Goal: Check status: Check status

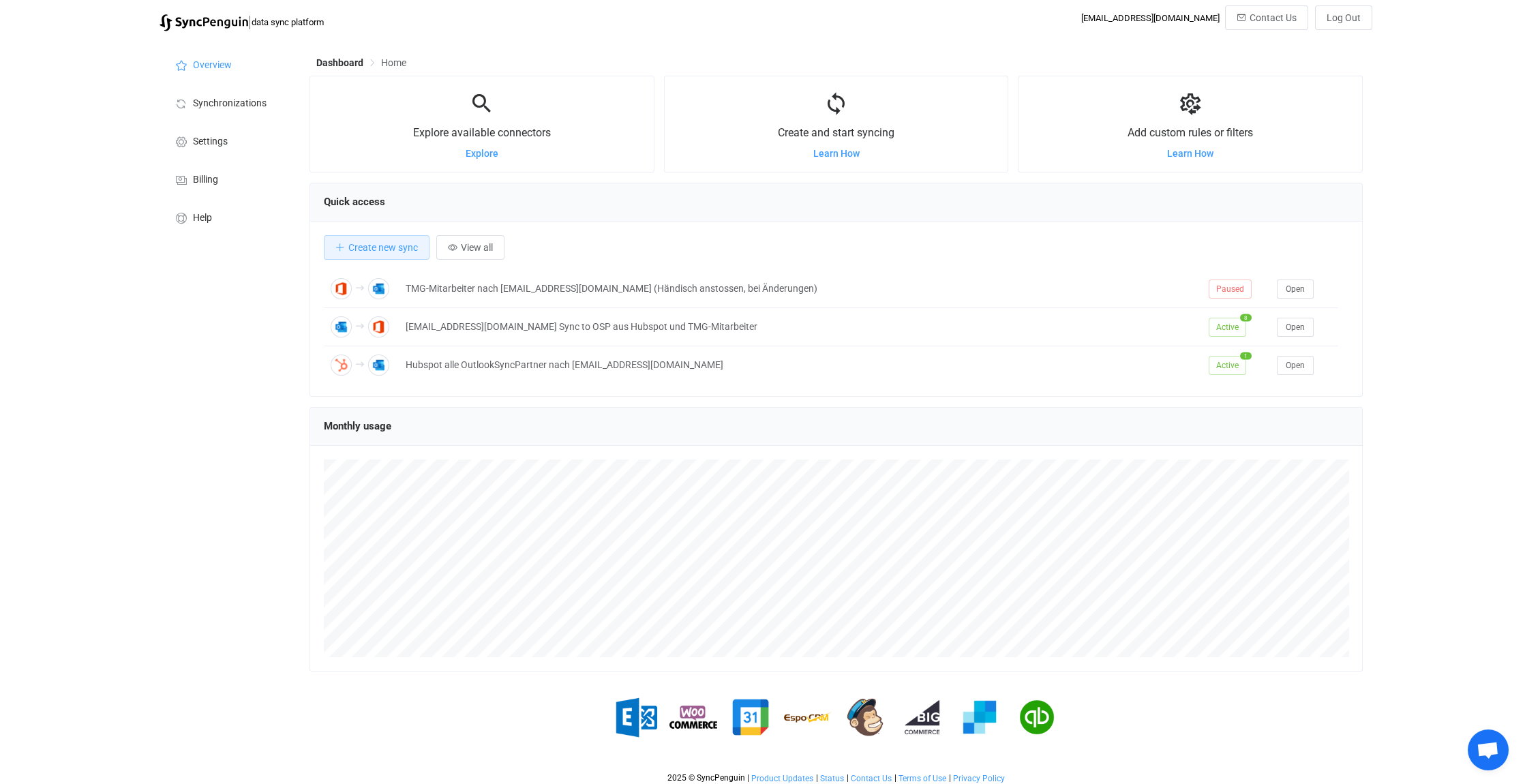
scroll to position [6216, 0]
click at [1497, 750] on span "Open chat" at bounding box center [1488, 751] width 23 height 19
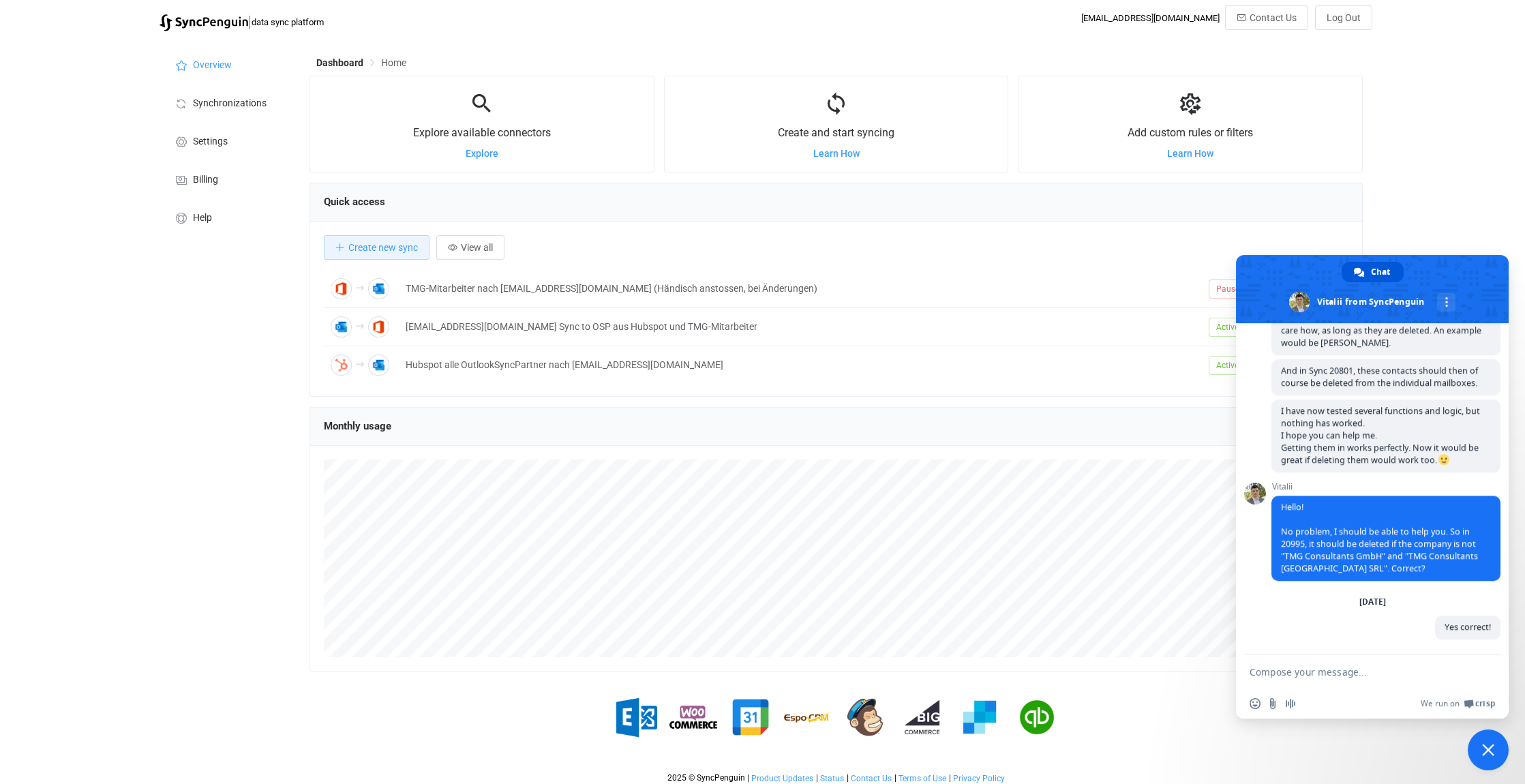
scroll to position [6228, 0]
click at [230, 112] on li "Synchronizations" at bounding box center [228, 103] width 137 height 38
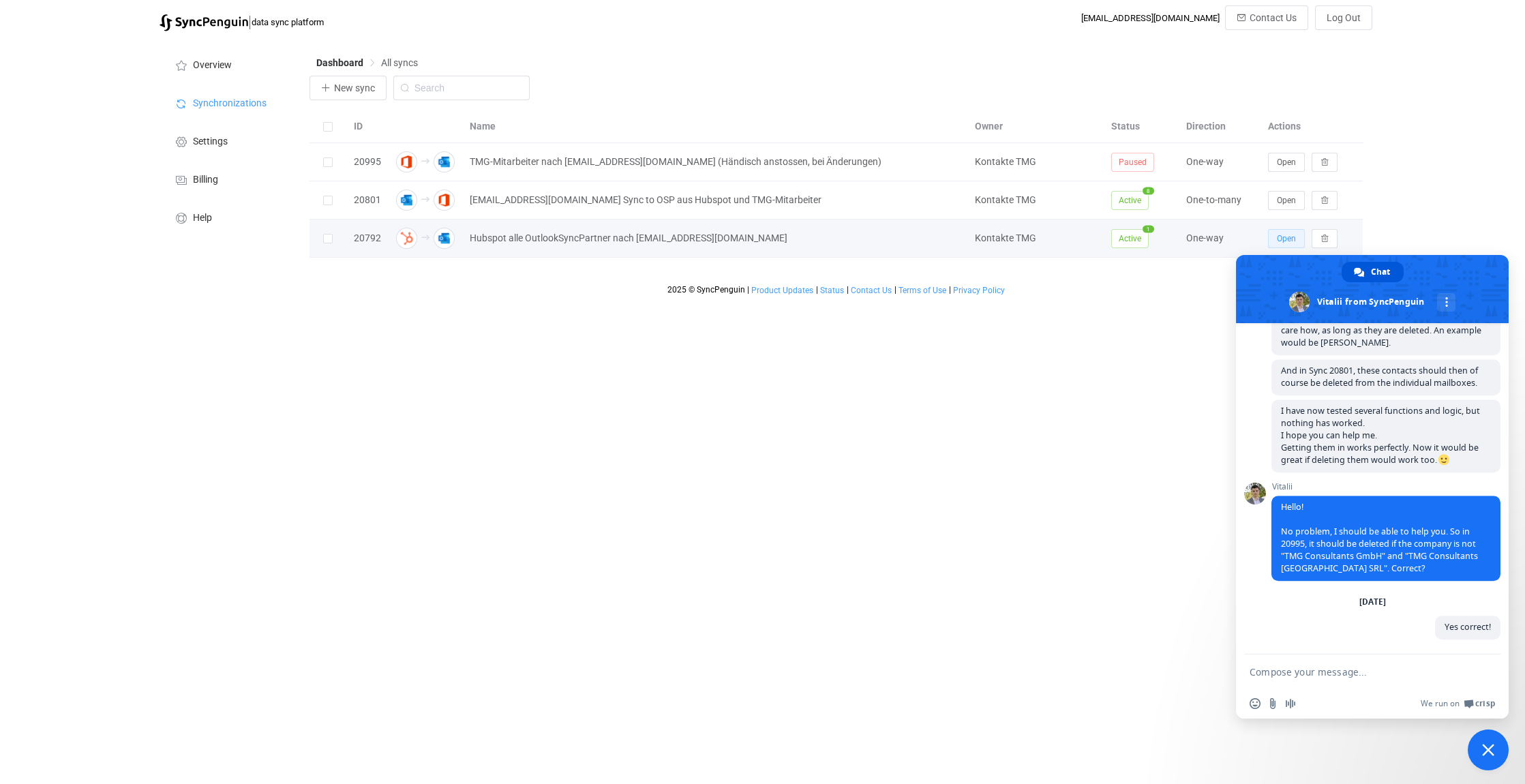
click at [1285, 235] on span "Open" at bounding box center [1287, 238] width 19 height 10
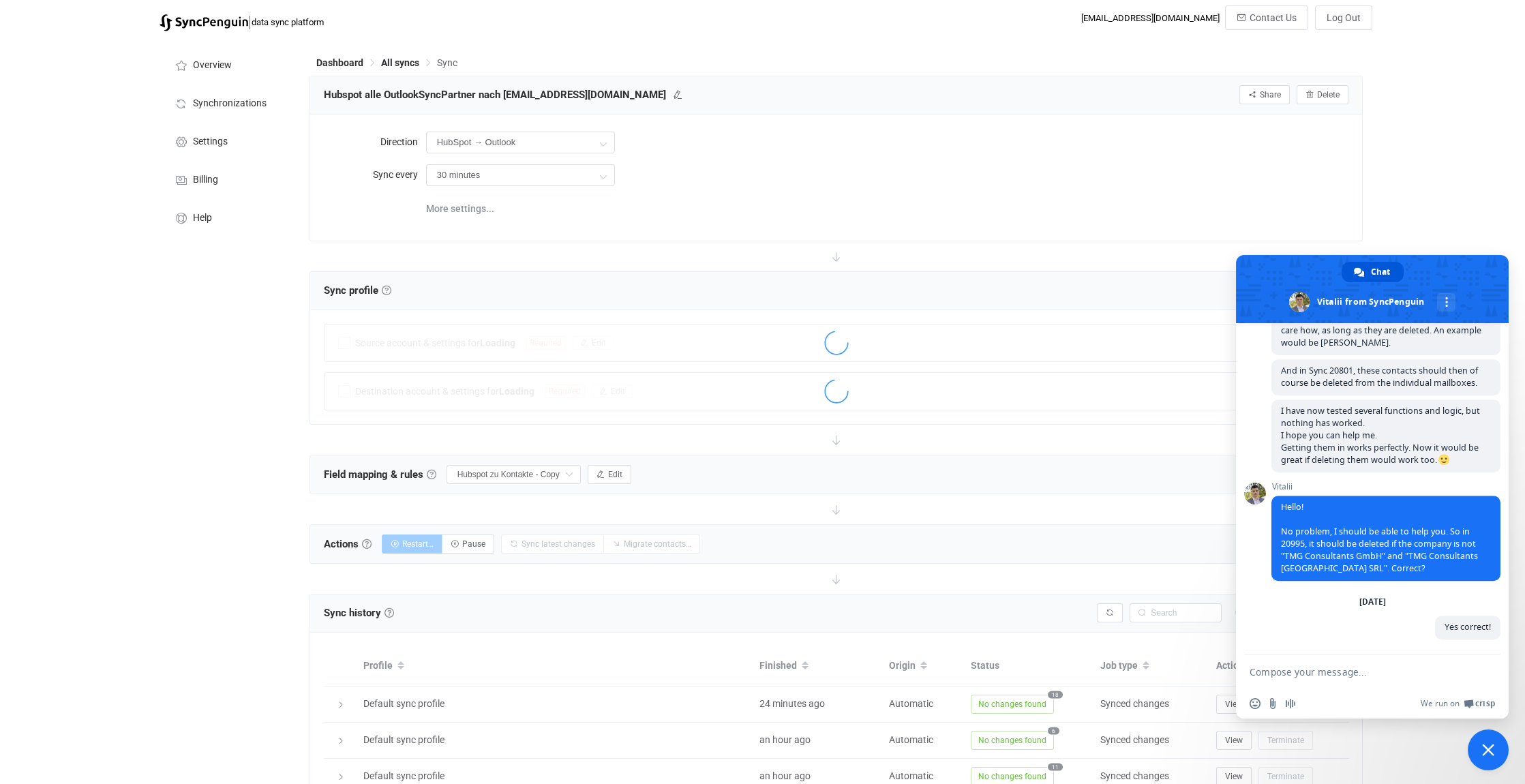
click at [1495, 757] on span "Close chat" at bounding box center [1488, 749] width 41 height 41
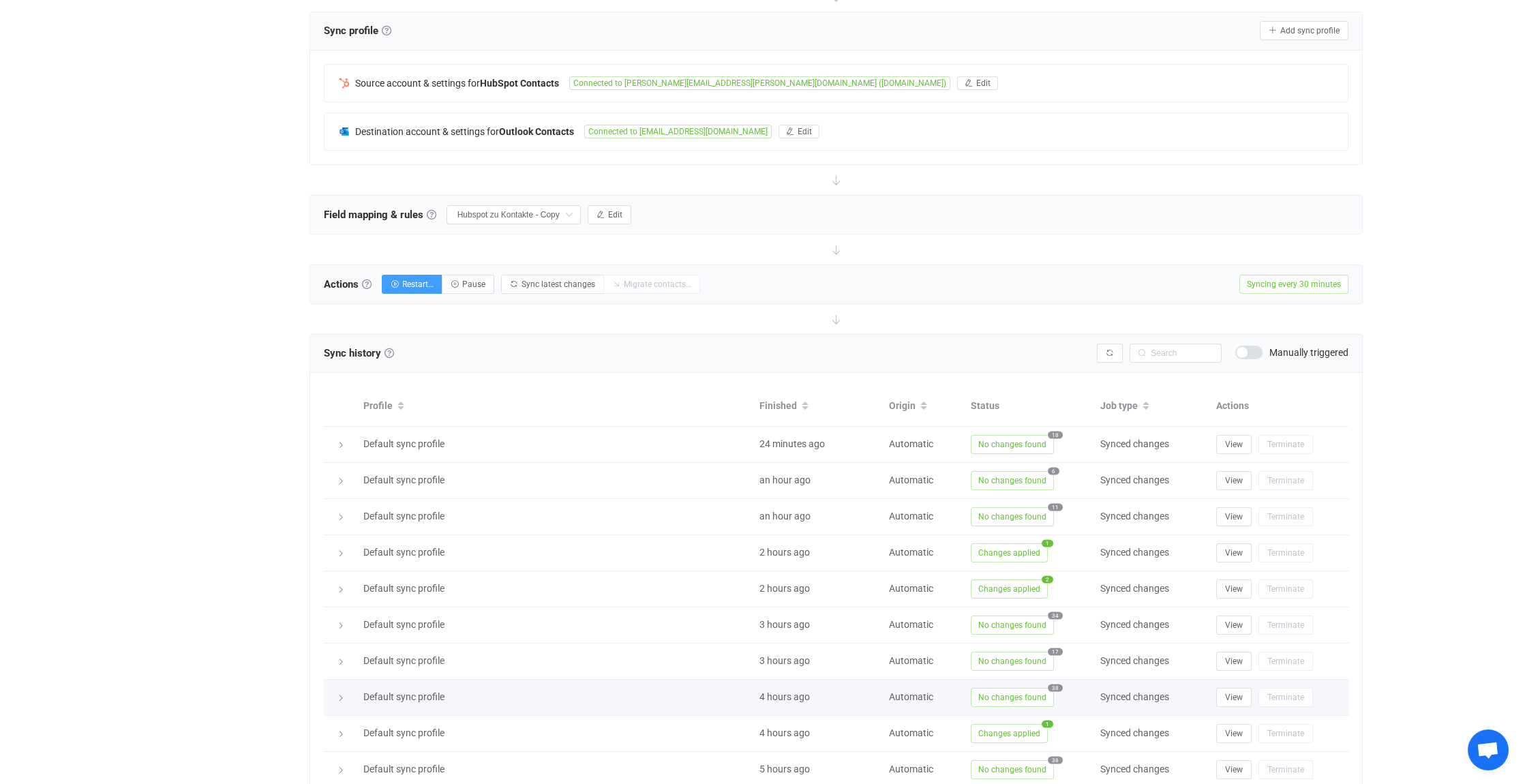
scroll to position [347, 0]
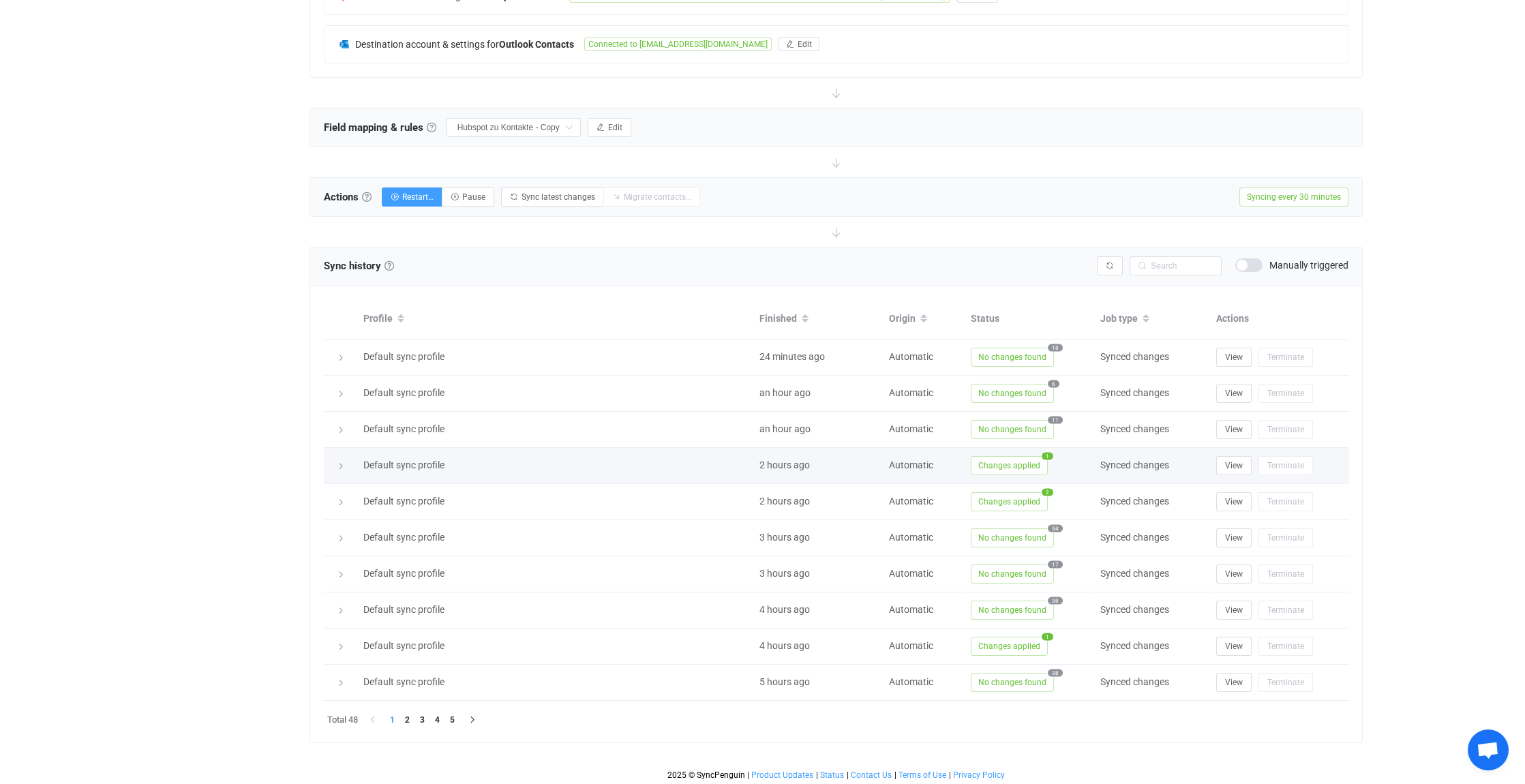
click at [343, 462] on icon at bounding box center [340, 466] width 8 height 8
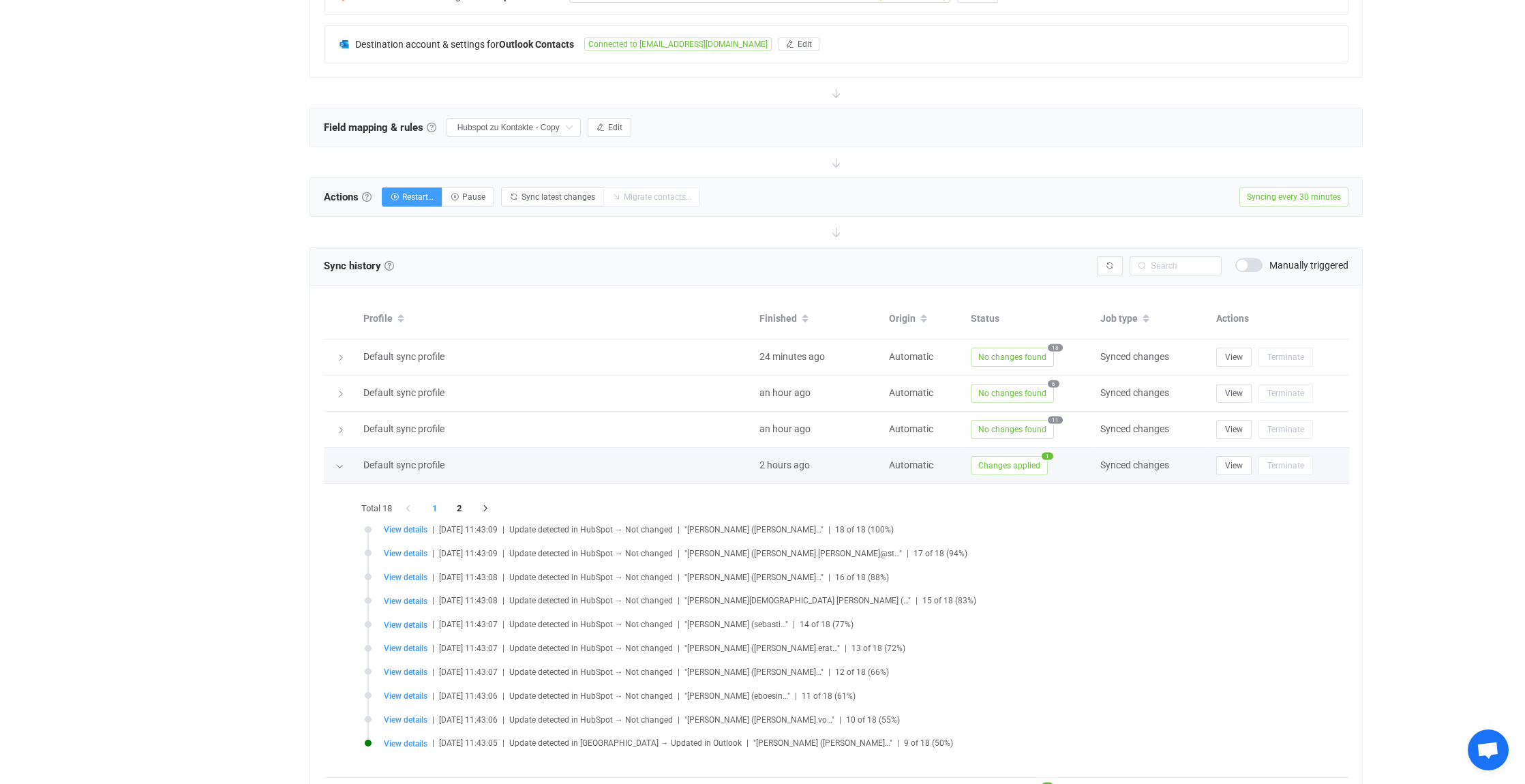
click at [341, 462] on icon at bounding box center [339, 466] width 8 height 8
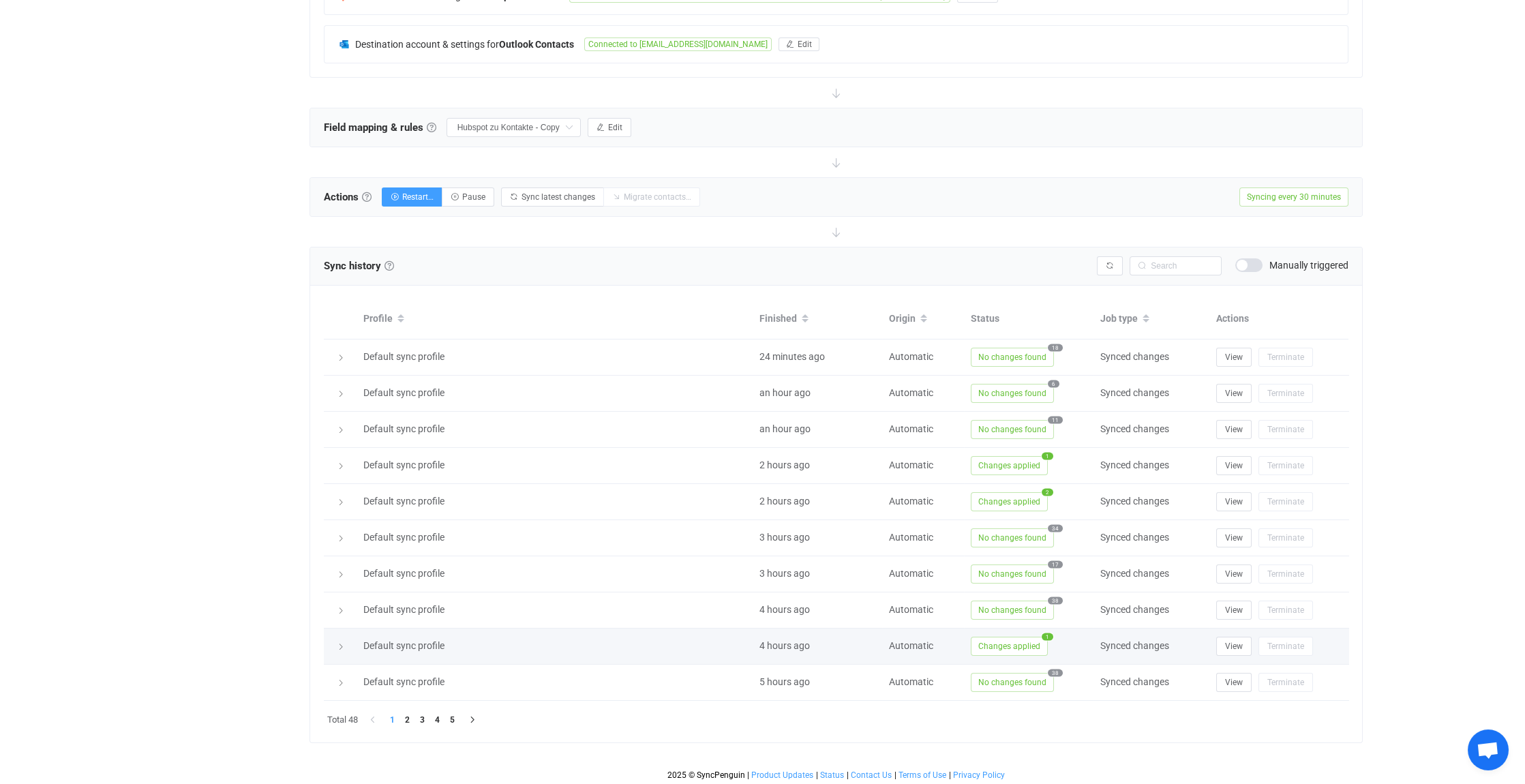
click at [341, 643] on icon at bounding box center [340, 647] width 8 height 8
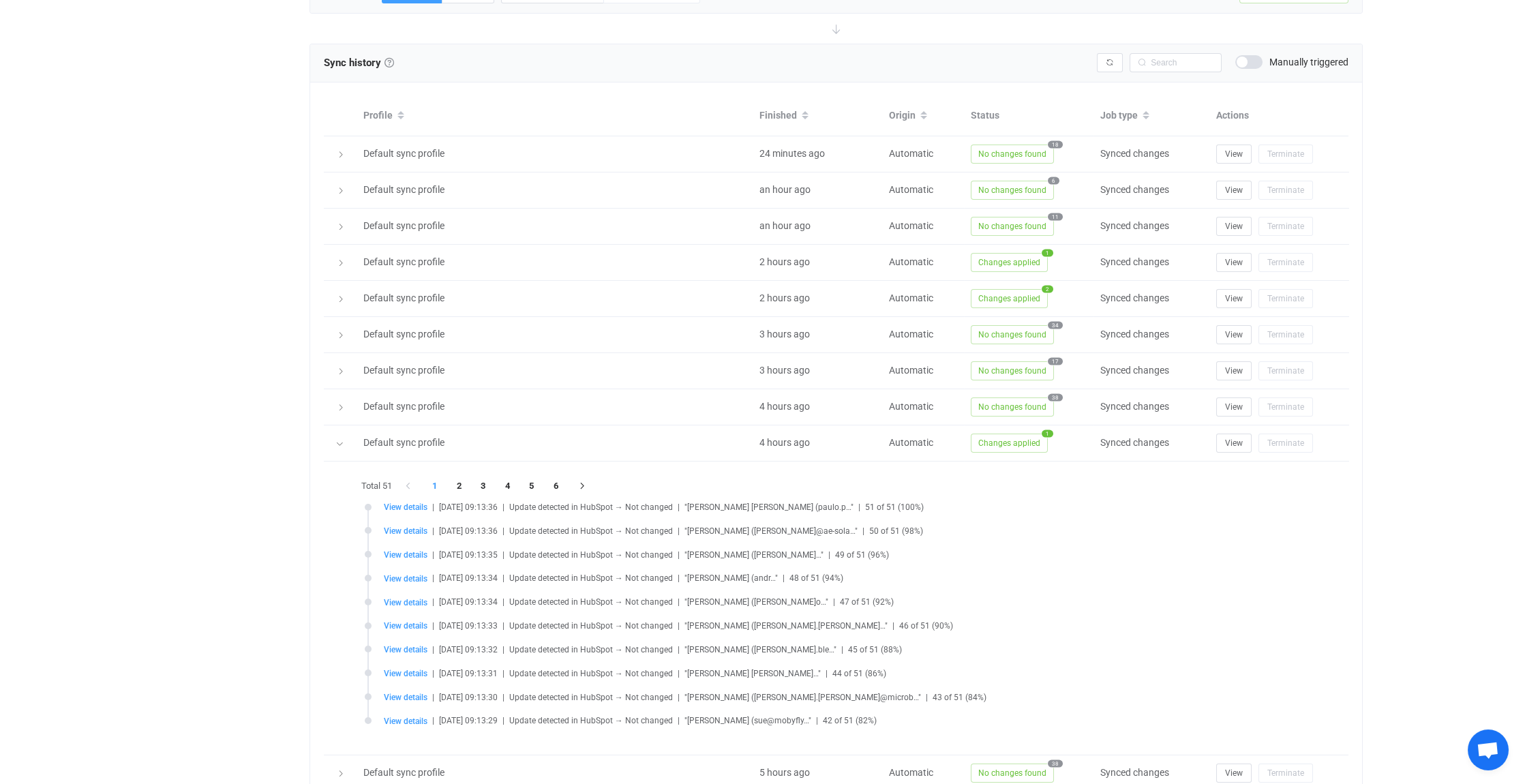
scroll to position [620, 0]
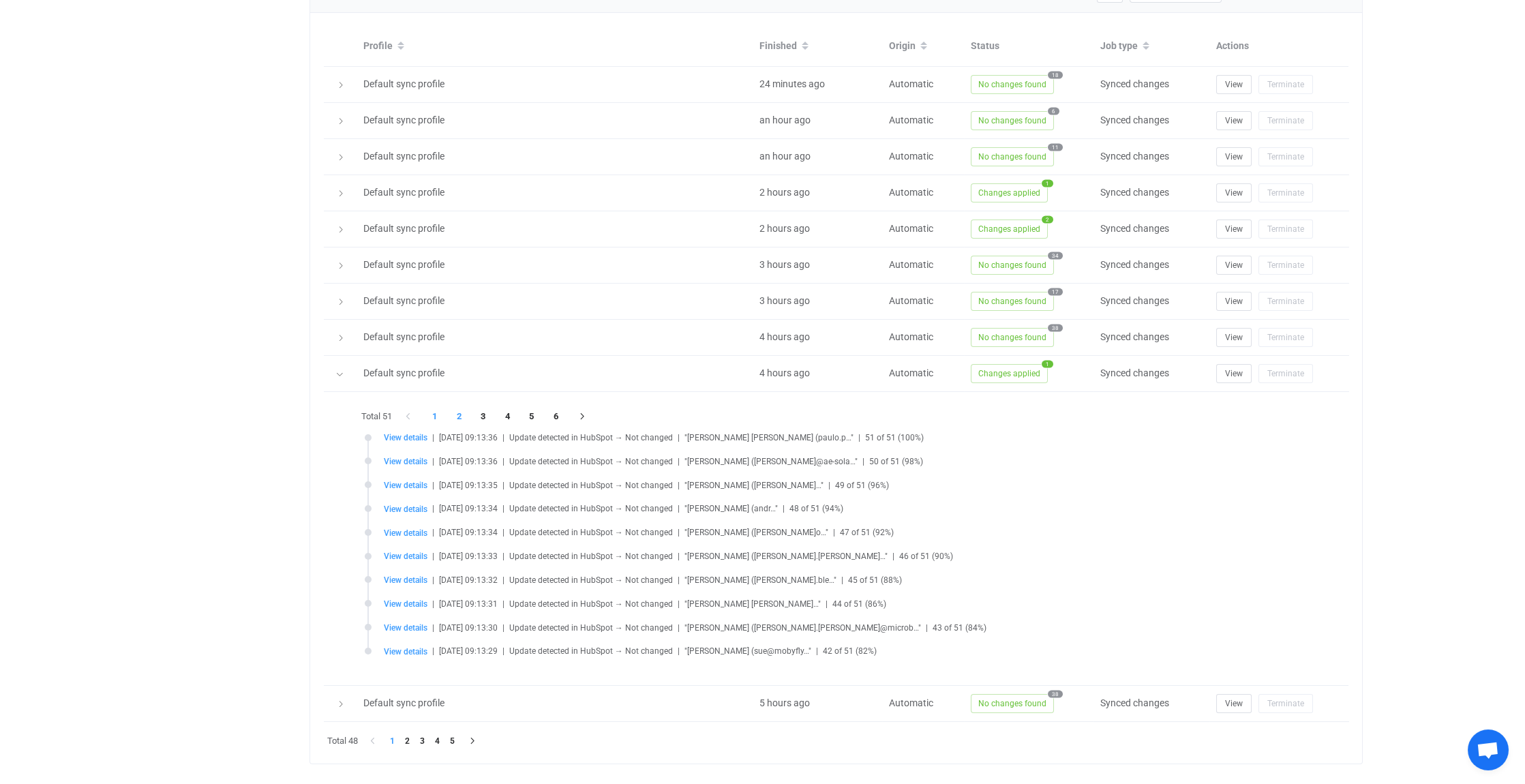
click at [462, 412] on li "2" at bounding box center [460, 416] width 24 height 19
click at [486, 409] on li "3" at bounding box center [483, 416] width 24 height 19
click at [513, 409] on li "4" at bounding box center [508, 416] width 24 height 19
click at [531, 410] on li "5" at bounding box center [532, 416] width 24 height 19
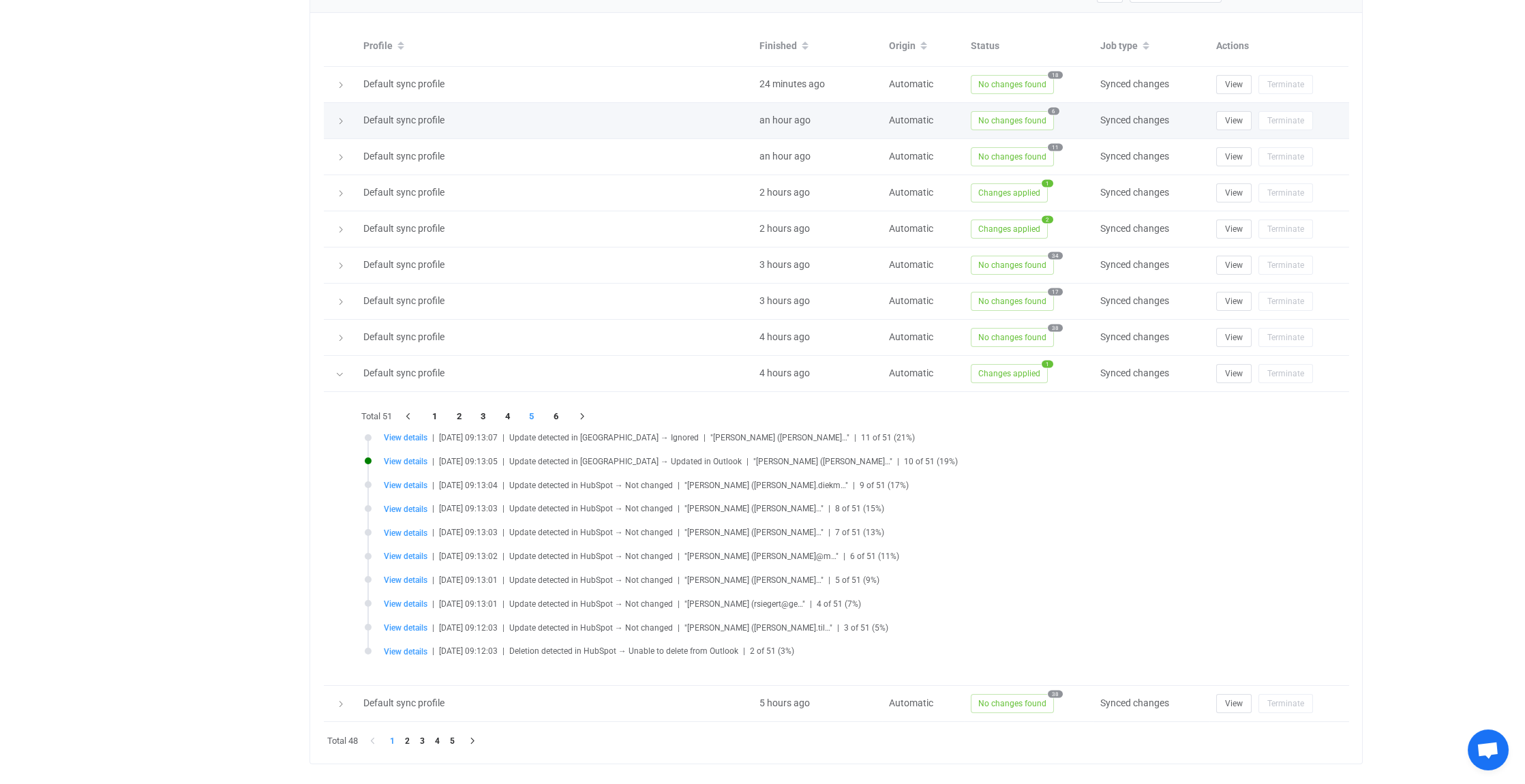
click at [345, 374] on div at bounding box center [341, 374] width 14 height 19
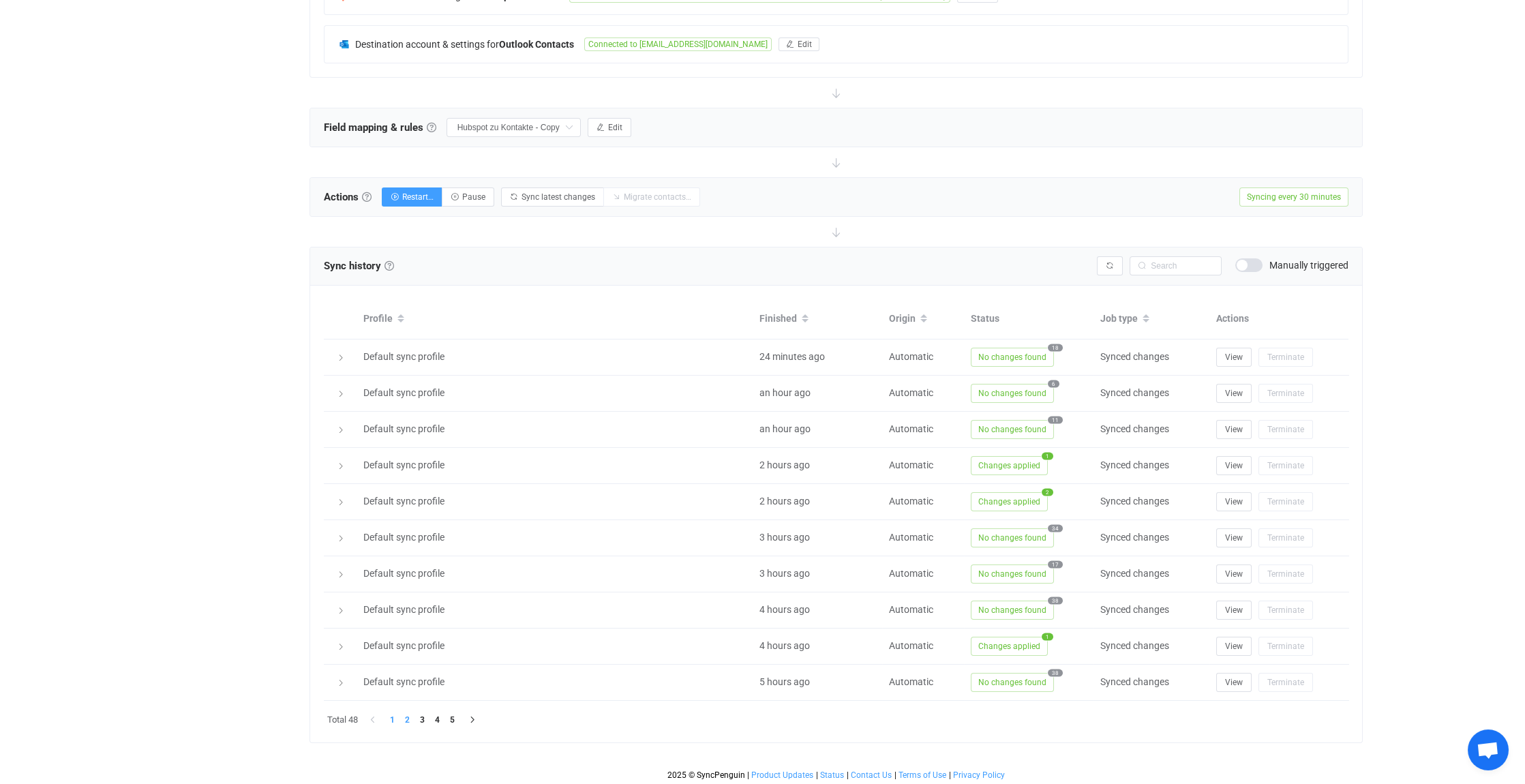
click at [405, 715] on li "2" at bounding box center [407, 720] width 15 height 15
click at [424, 714] on li "3" at bounding box center [423, 720] width 15 height 15
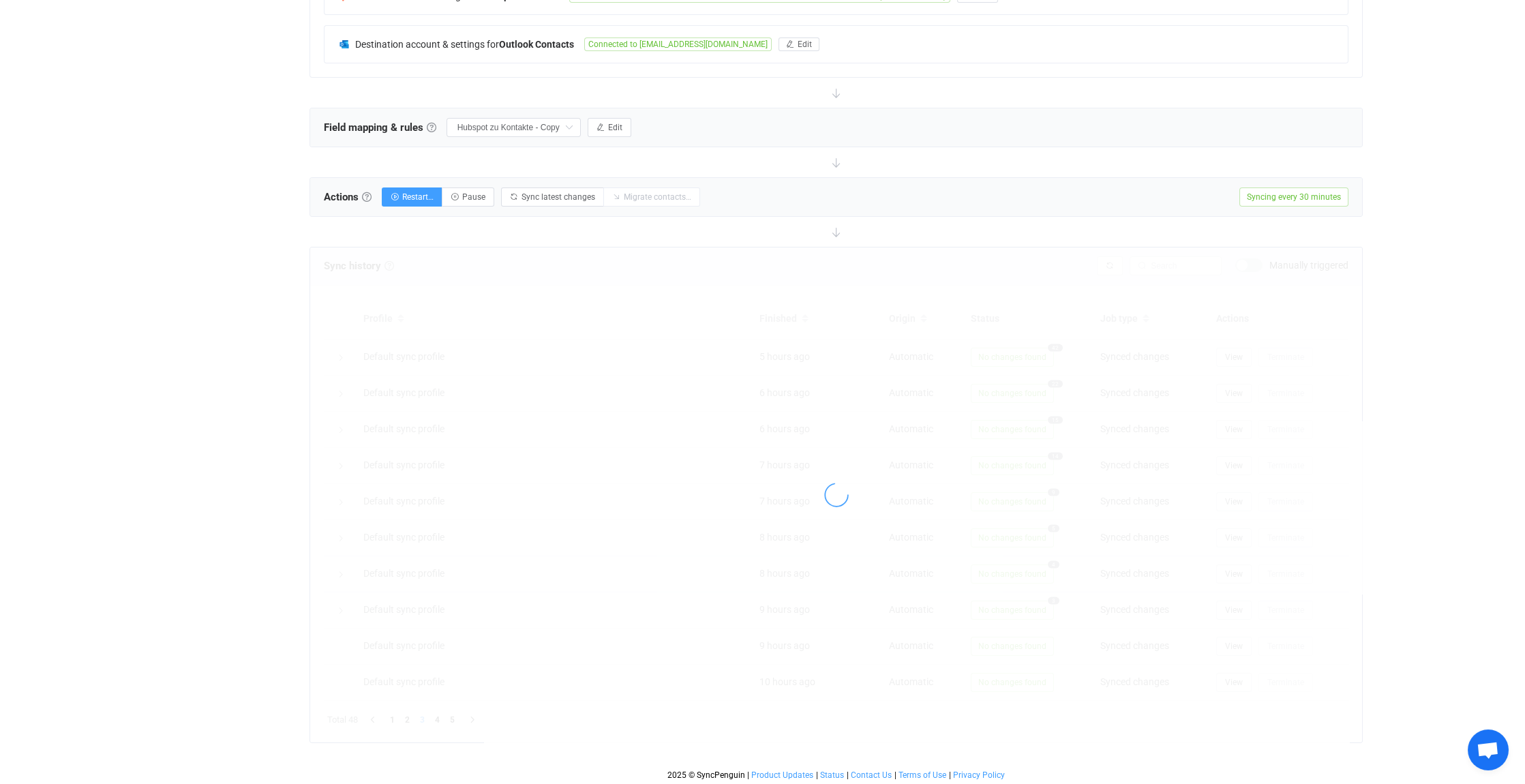
click at [225, 628] on div "Overview Synchronizations Settings Billing Help" at bounding box center [228, 239] width 150 height 1095
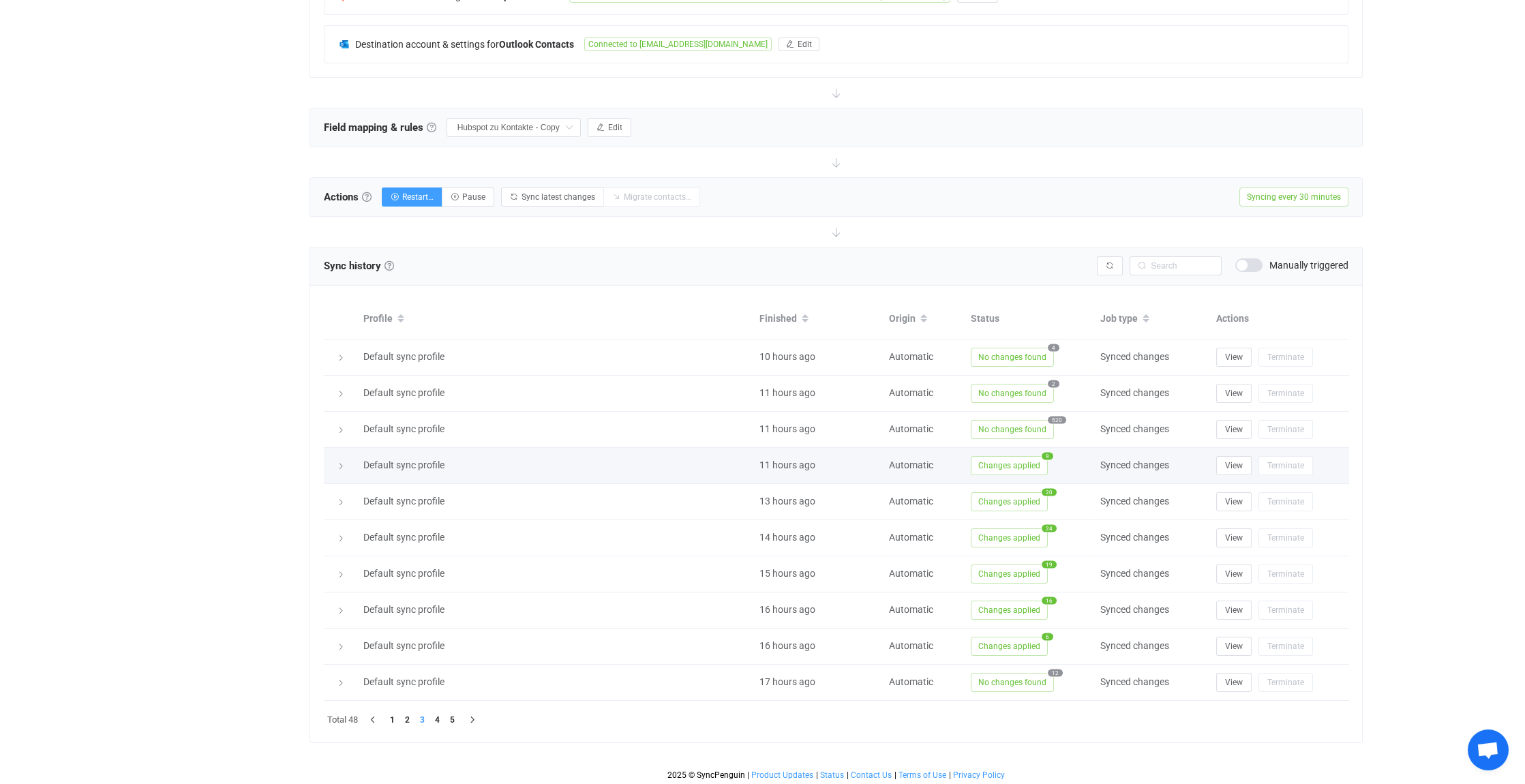
click at [340, 462] on icon at bounding box center [340, 466] width 8 height 8
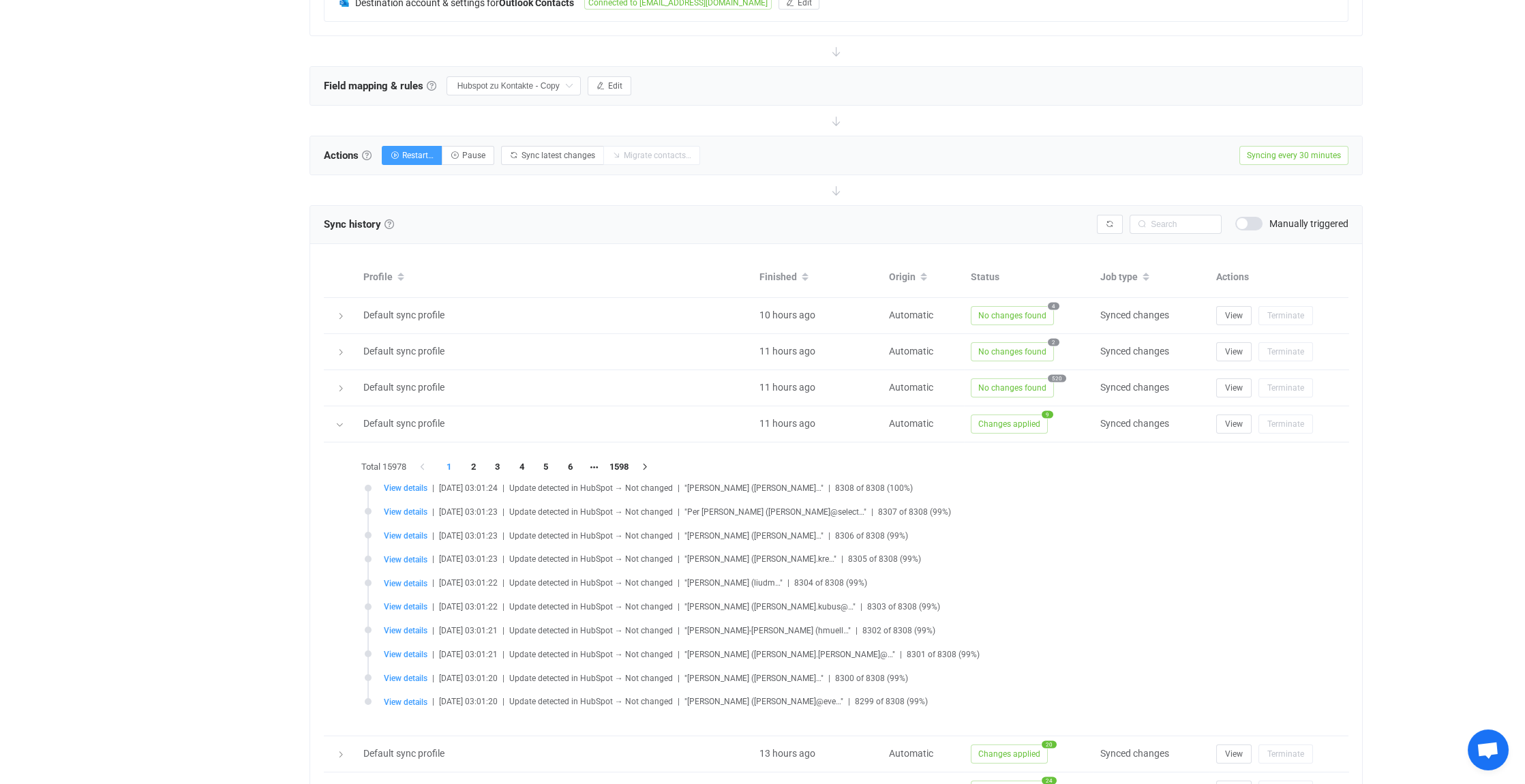
scroll to position [620, 0]
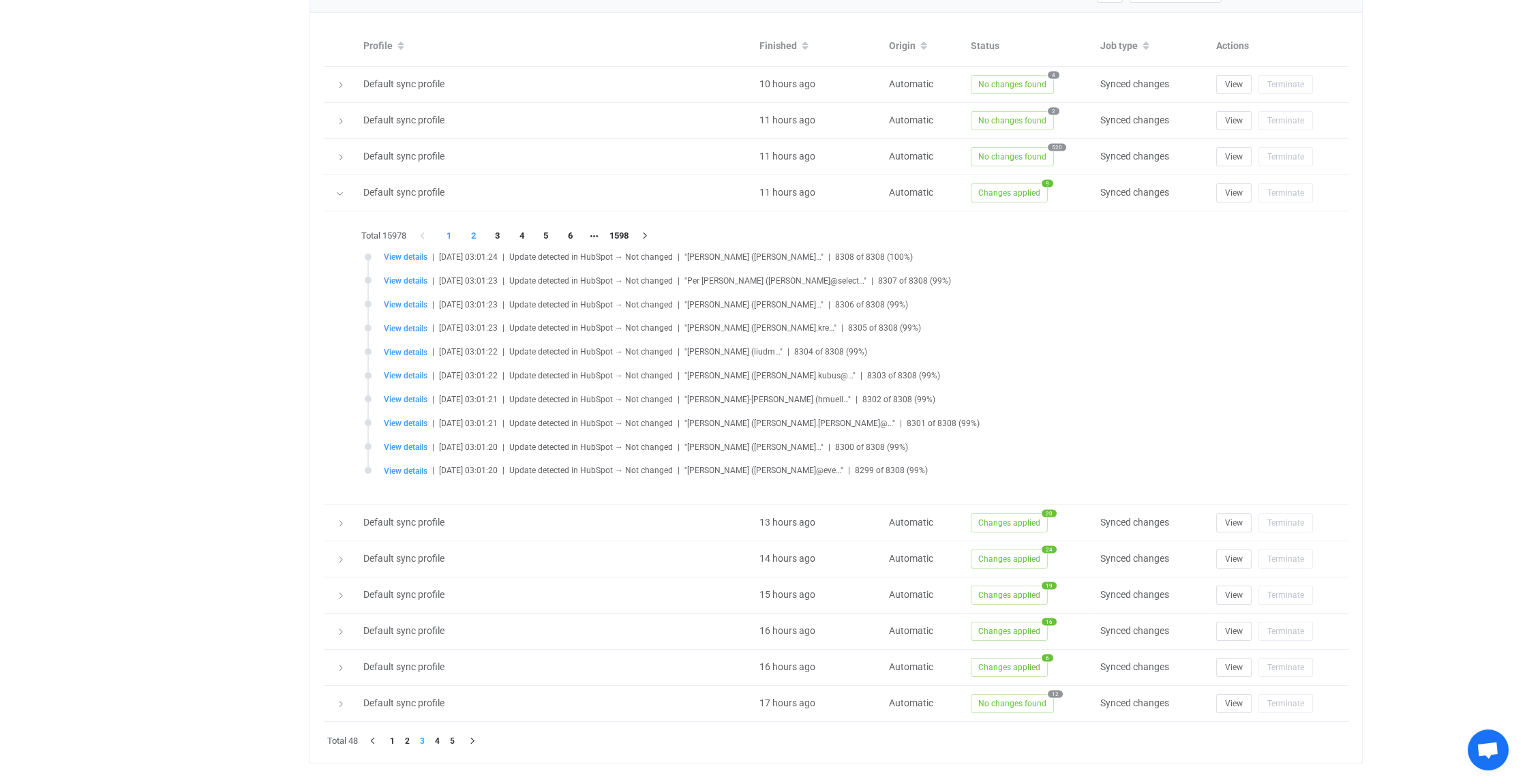
click at [478, 232] on li "2" at bounding box center [474, 236] width 24 height 19
click at [501, 229] on li "3" at bounding box center [497, 236] width 24 height 19
click at [523, 234] on li "4" at bounding box center [523, 236] width 24 height 19
click at [548, 229] on li "5" at bounding box center [546, 236] width 24 height 19
click at [574, 232] on li "6" at bounding box center [570, 236] width 24 height 19
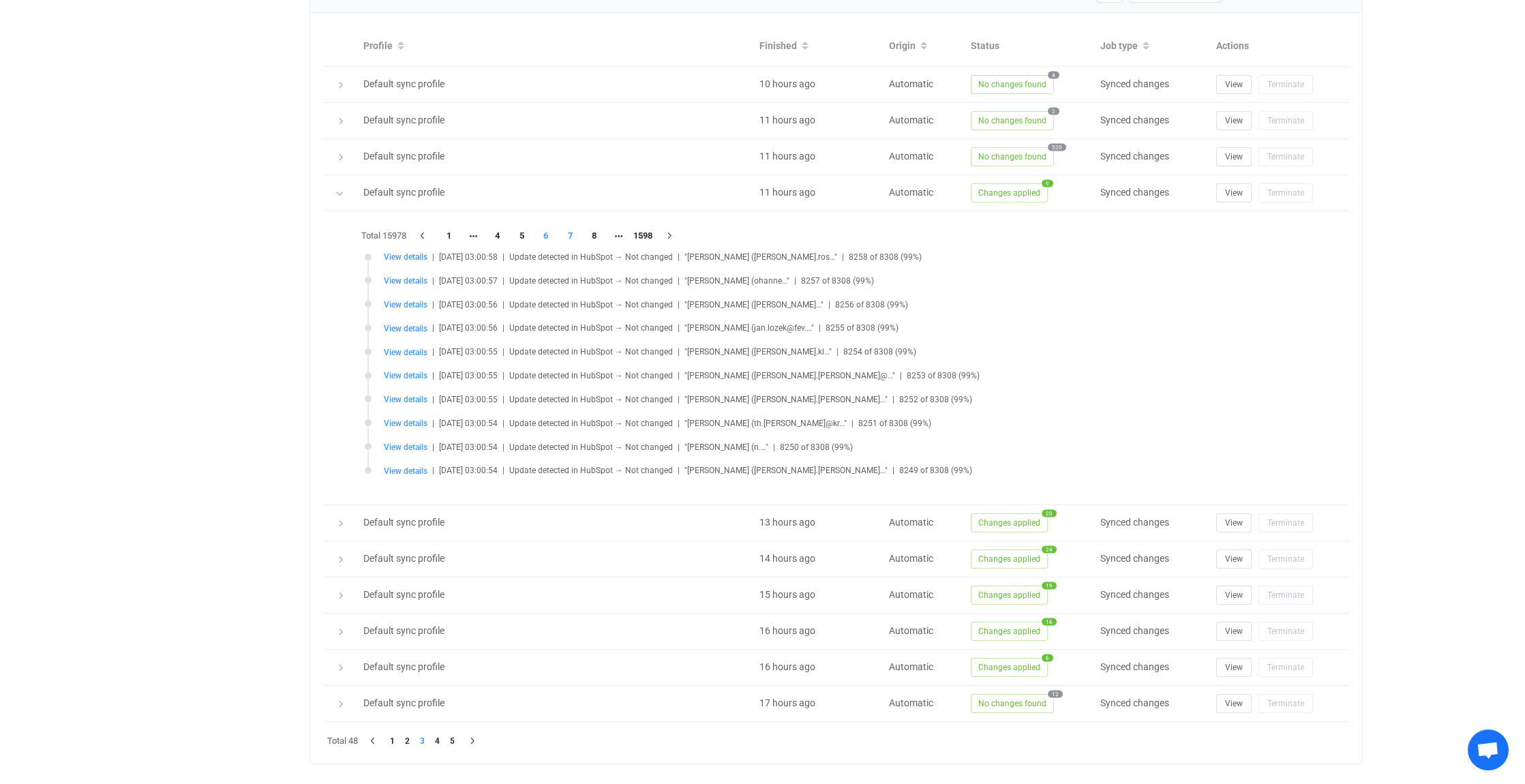
click at [570, 229] on li "7" at bounding box center [570, 236] width 24 height 19
click at [570, 229] on li "8" at bounding box center [570, 236] width 24 height 19
click at [570, 229] on li "9" at bounding box center [570, 236] width 24 height 19
click at [570, 229] on li "10" at bounding box center [570, 236] width 24 height 19
click at [570, 229] on li "11" at bounding box center [570, 236] width 24 height 19
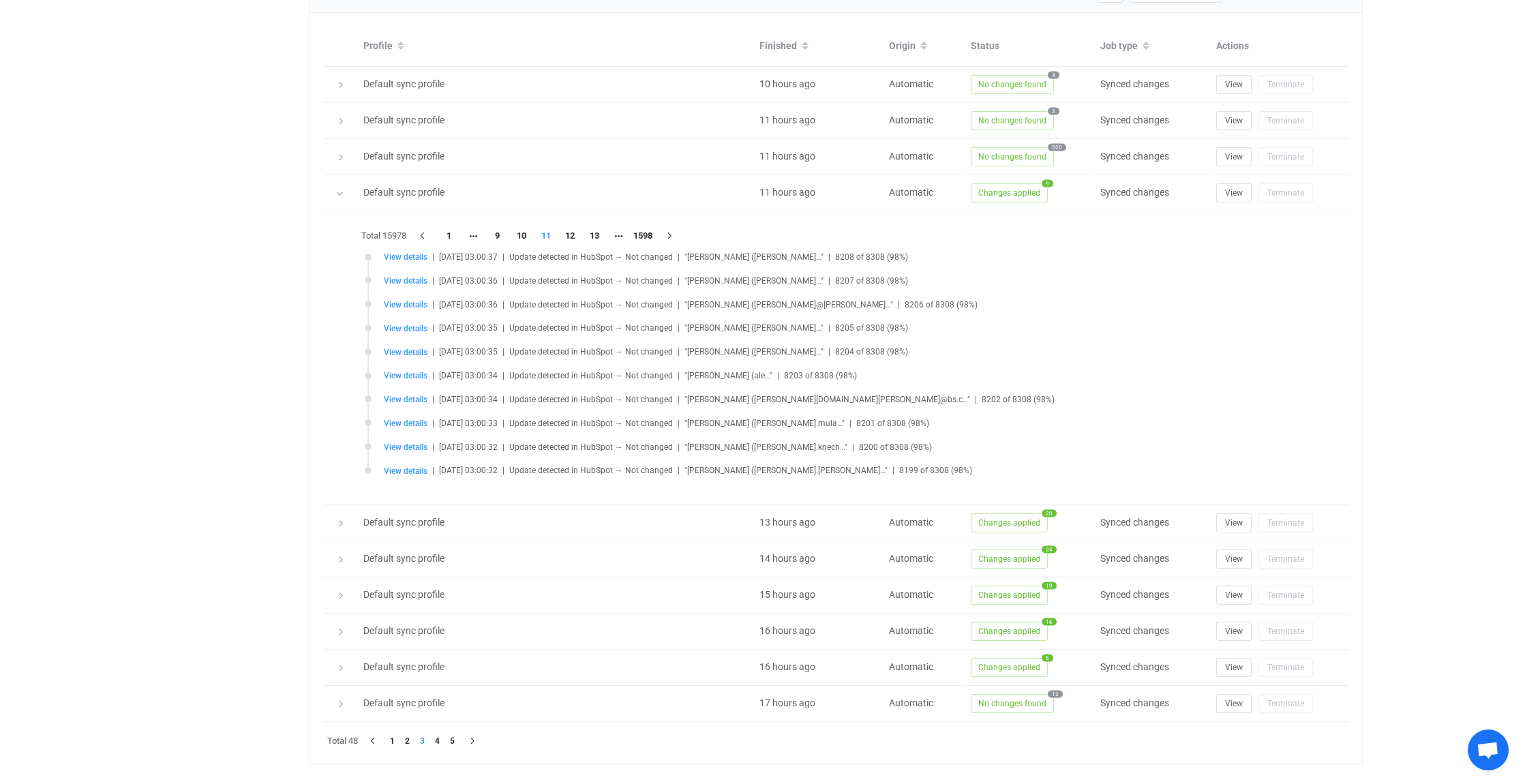
click at [570, 229] on li "12" at bounding box center [570, 236] width 24 height 19
click at [570, 229] on li "13" at bounding box center [570, 236] width 24 height 19
click at [570, 229] on li "14" at bounding box center [570, 236] width 24 height 19
click at [570, 229] on li "15" at bounding box center [570, 236] width 24 height 19
click at [570, 229] on li "16" at bounding box center [570, 236] width 24 height 19
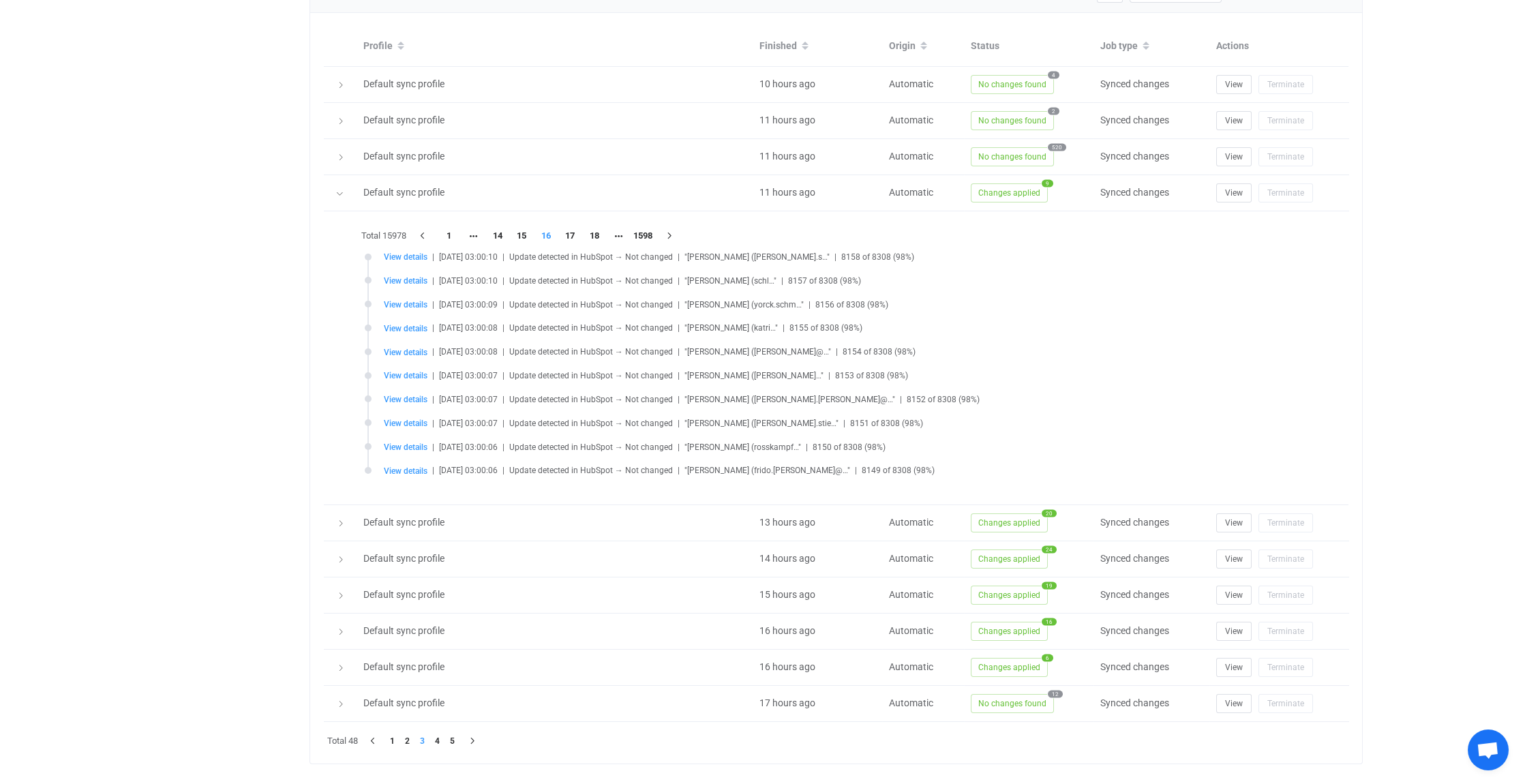
click at [570, 229] on li "17" at bounding box center [570, 236] width 24 height 19
click at [570, 229] on li "18" at bounding box center [570, 236] width 24 height 19
click at [570, 229] on li "19" at bounding box center [570, 236] width 24 height 19
click at [570, 229] on li "20" at bounding box center [570, 236] width 24 height 19
click at [570, 229] on div at bounding box center [836, 358] width 957 height 266
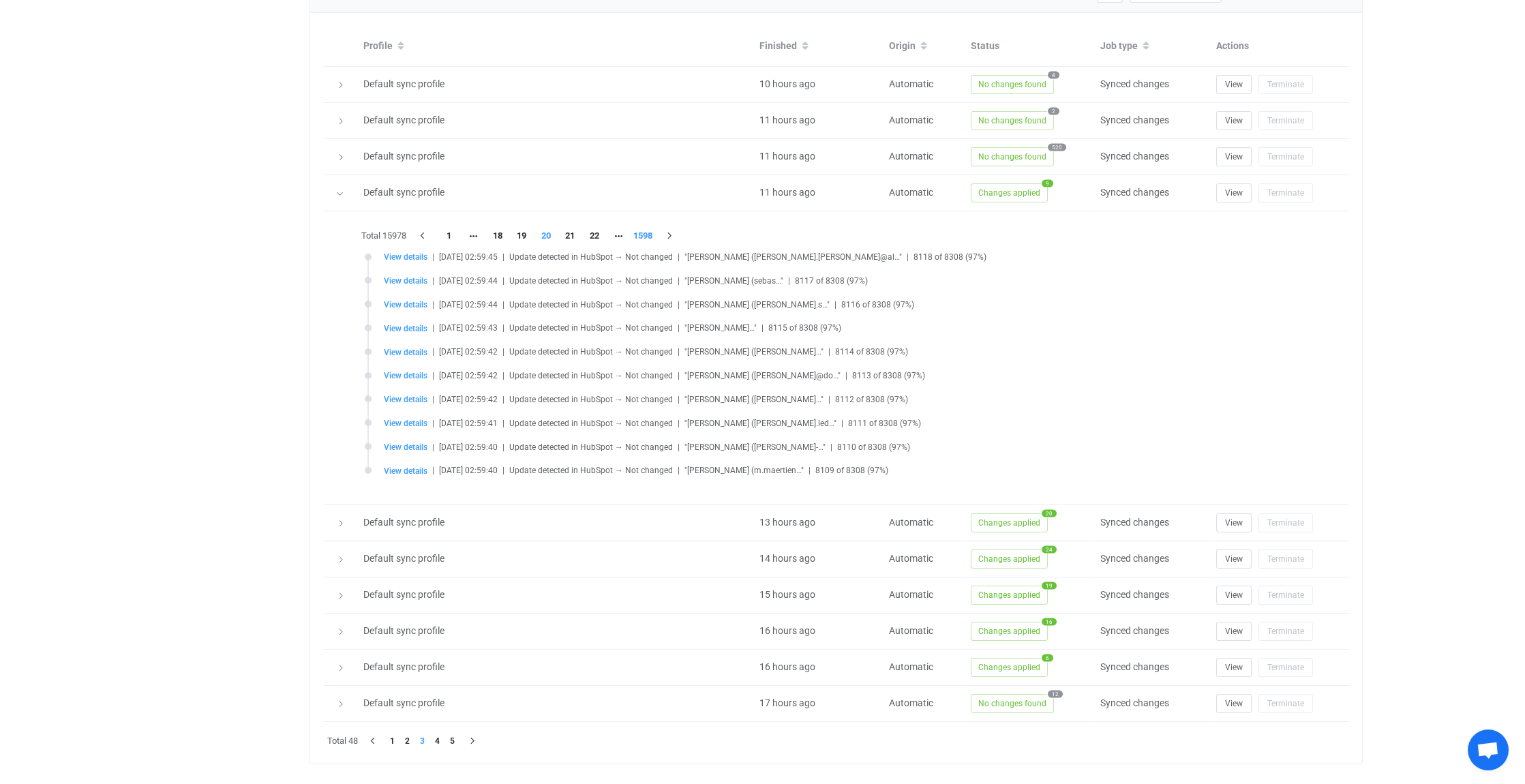
click at [647, 229] on li "1598" at bounding box center [643, 236] width 24 height 19
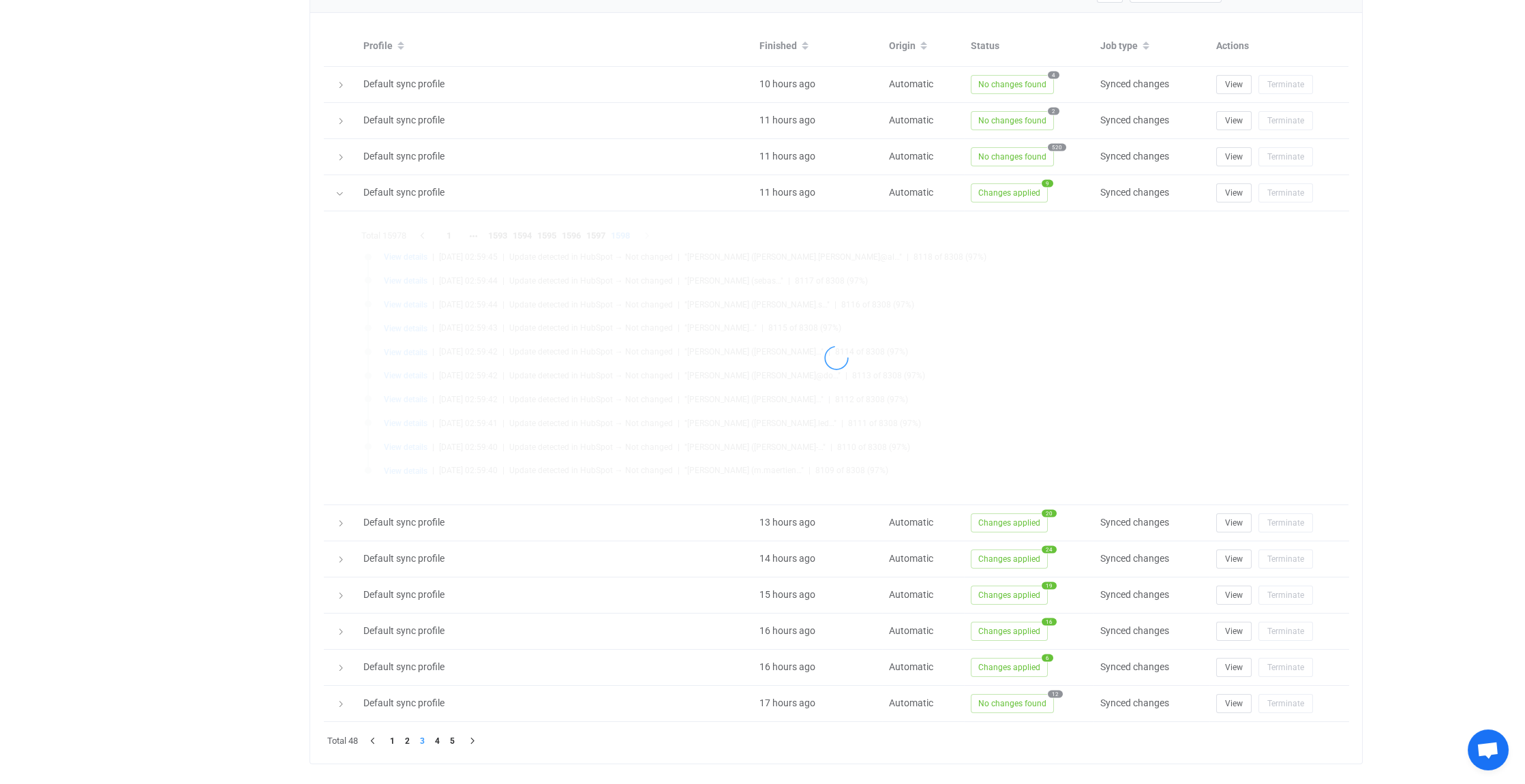
scroll to position [593, 0]
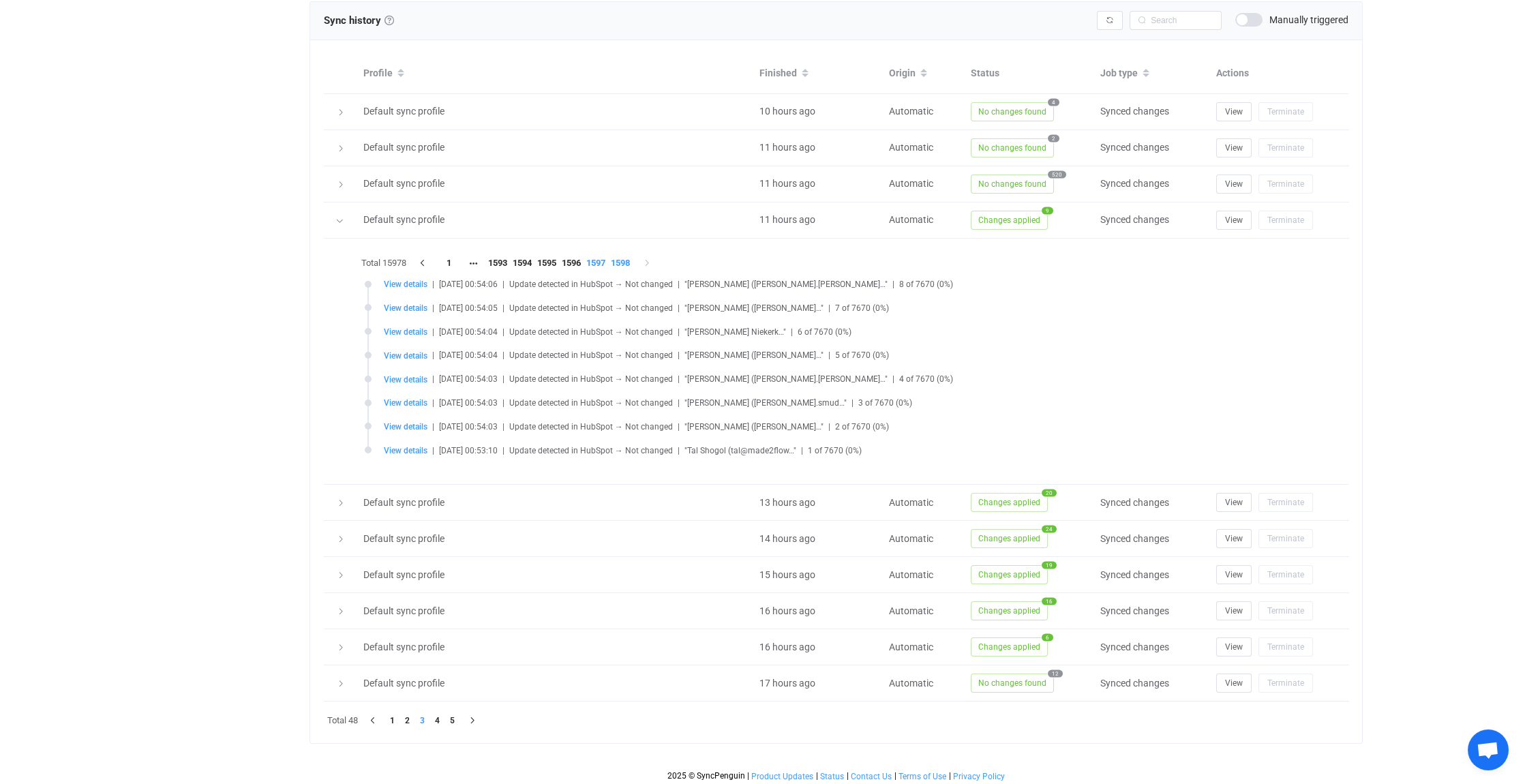
click at [609, 258] on li "1597" at bounding box center [596, 263] width 24 height 19
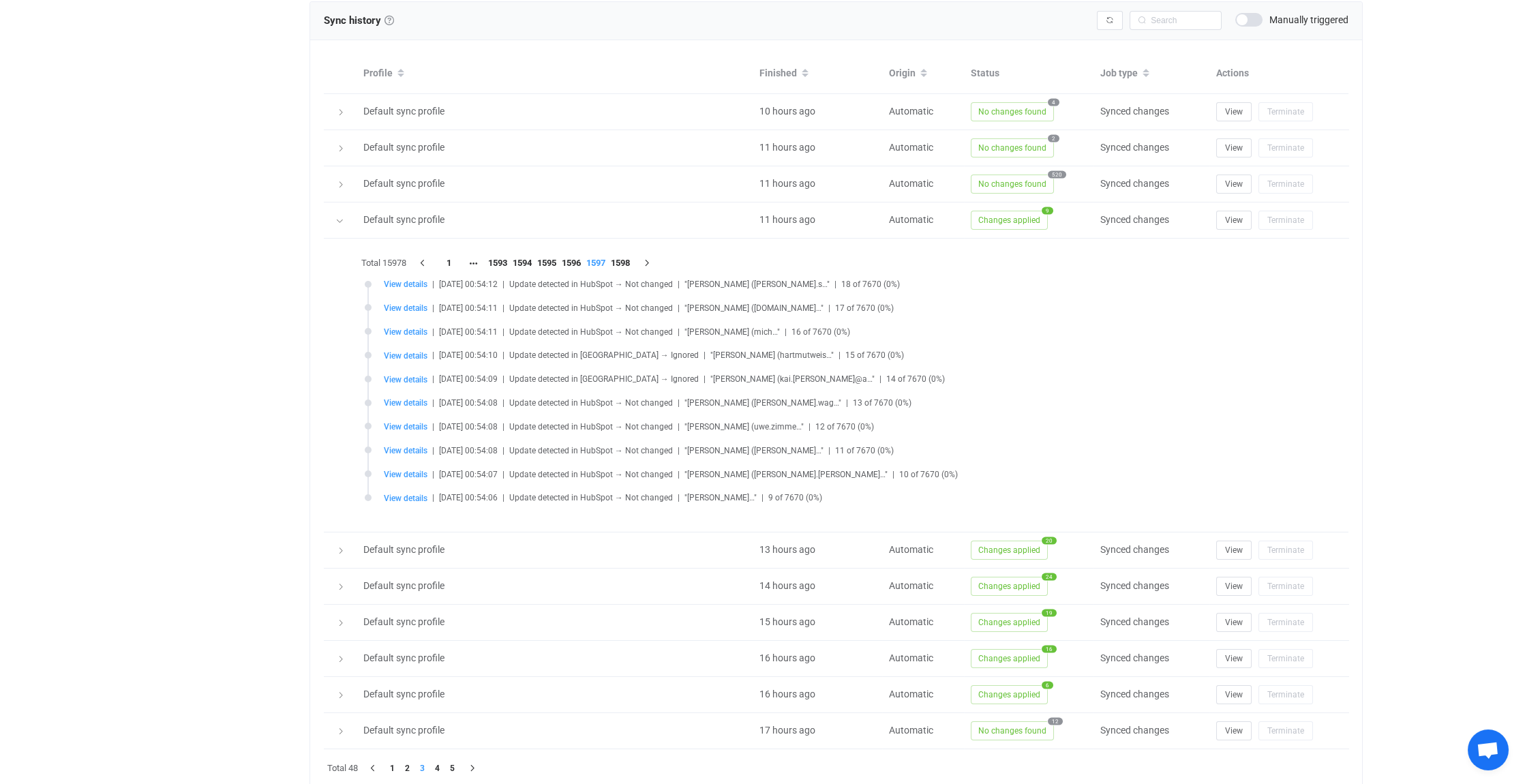
scroll to position [620, 0]
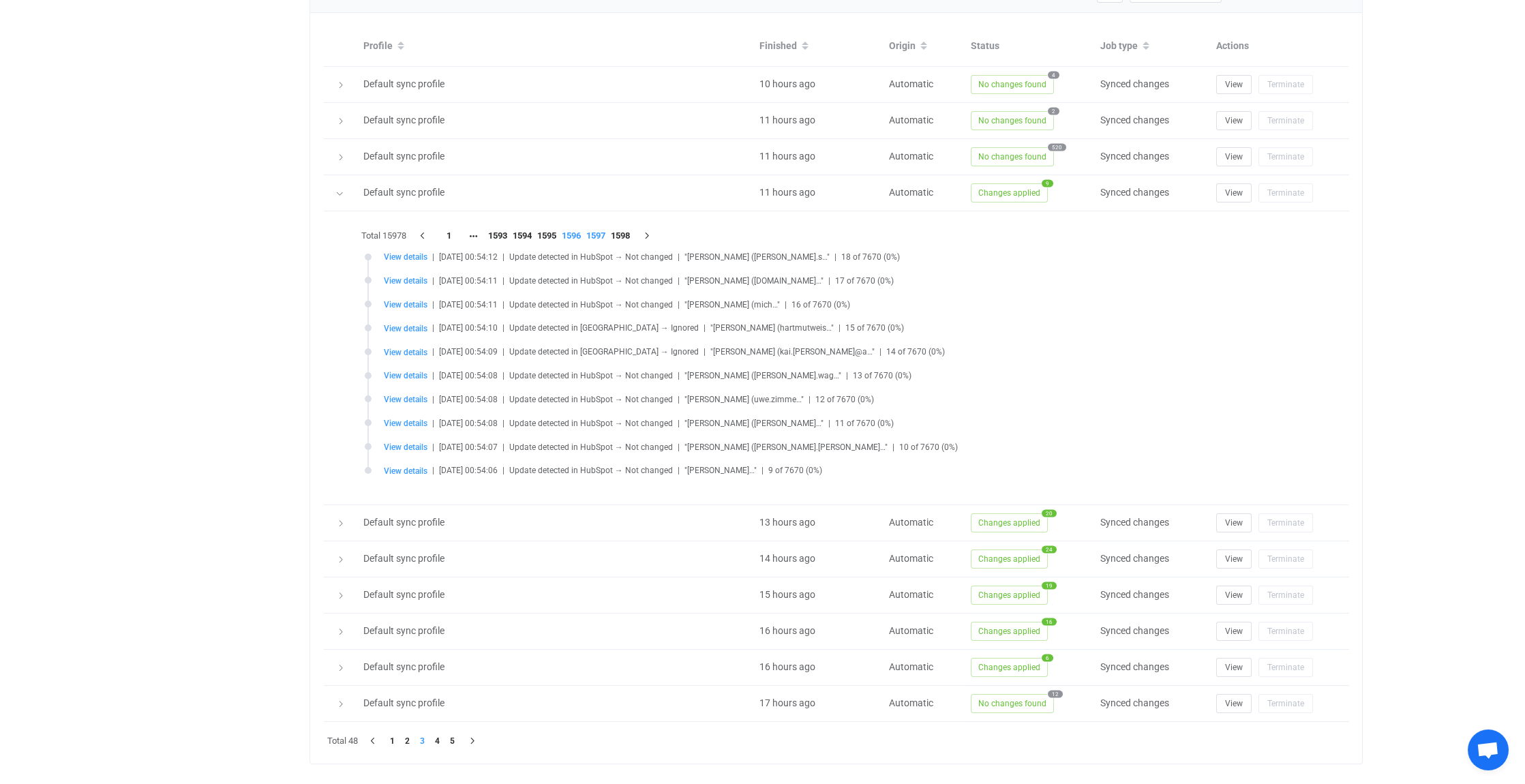
click at [581, 229] on li "1596" at bounding box center [571, 236] width 24 height 19
click at [554, 231] on li "1595" at bounding box center [547, 236] width 24 height 19
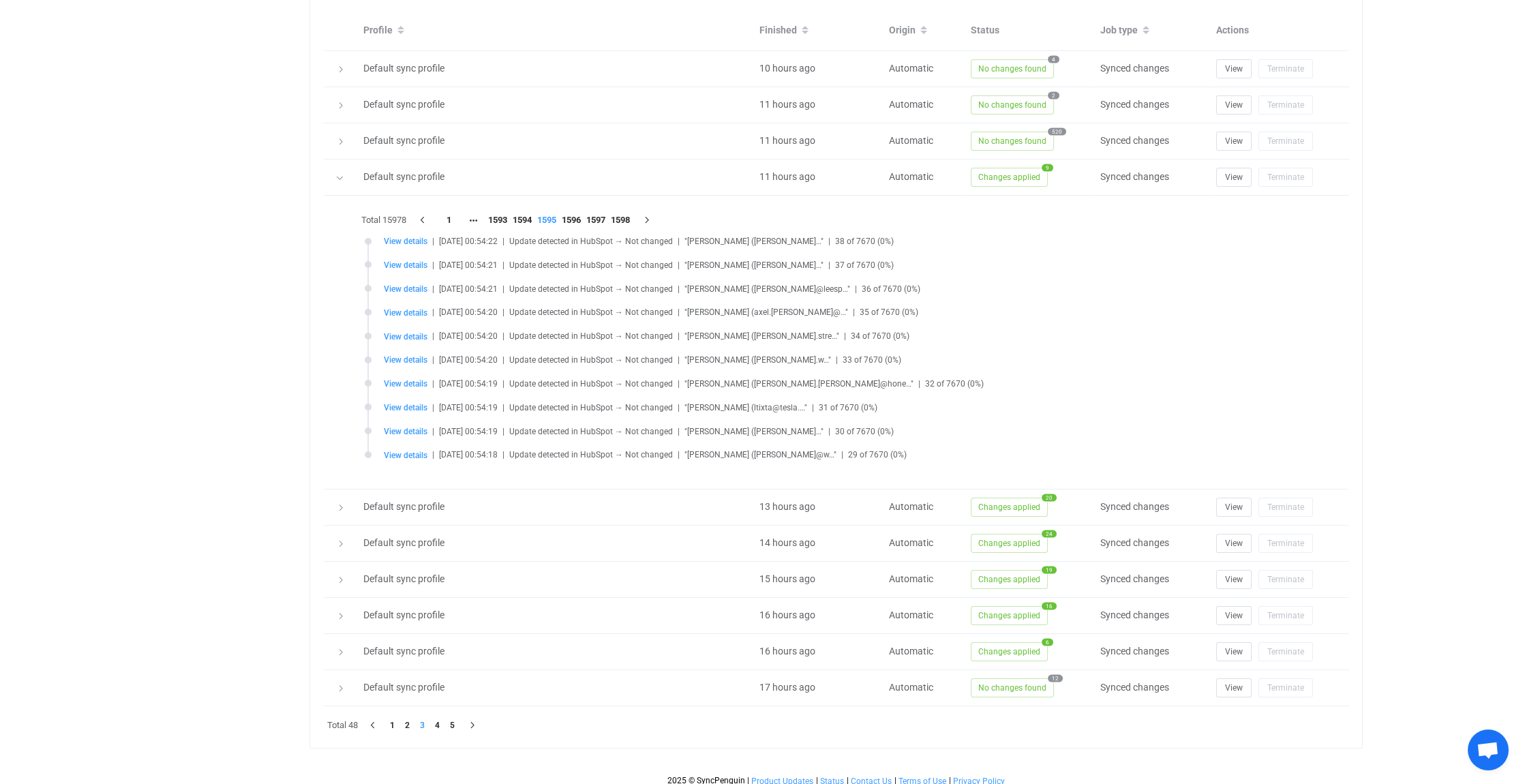
scroll to position [640, 0]
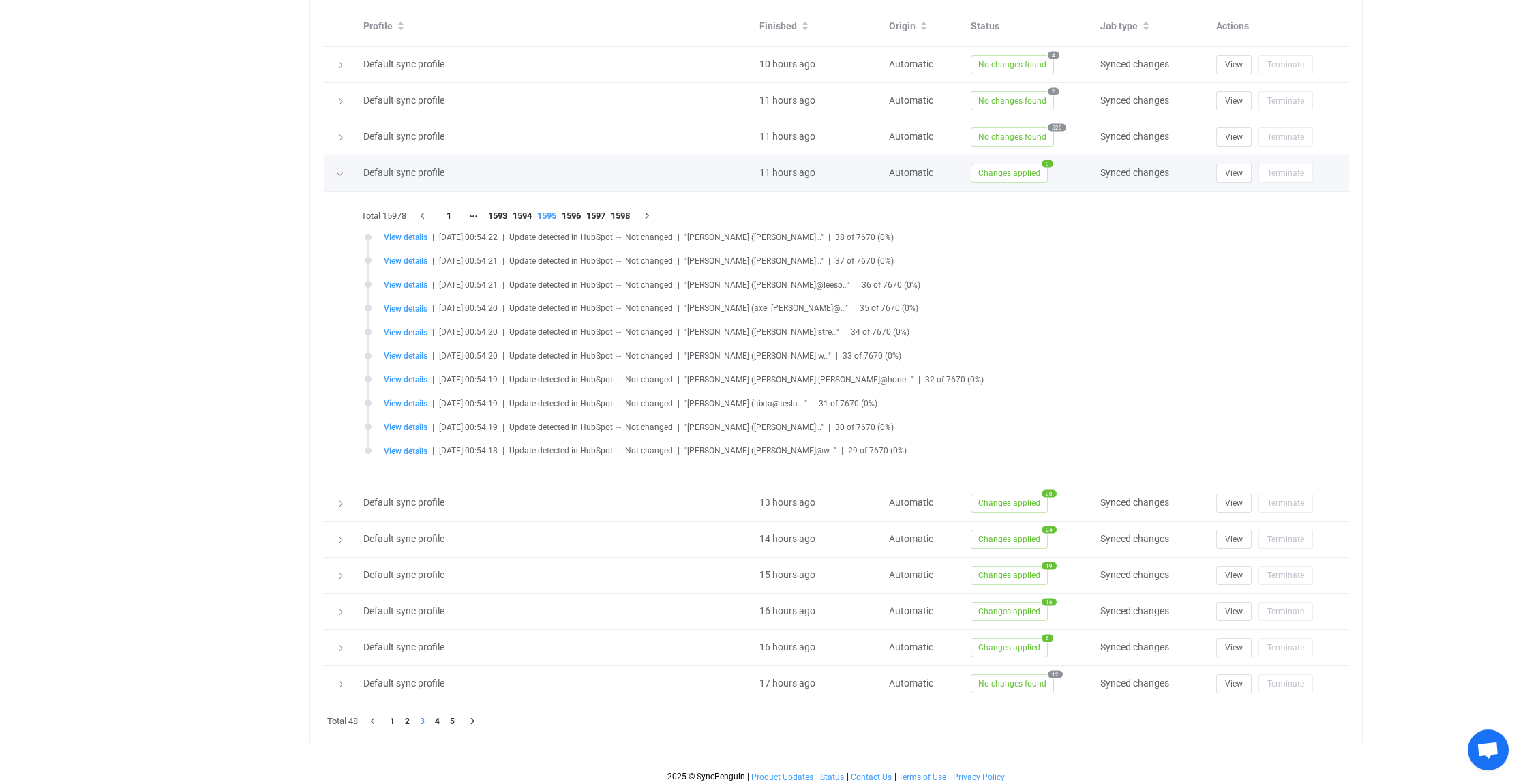
click at [343, 169] on icon at bounding box center [339, 173] width 8 height 8
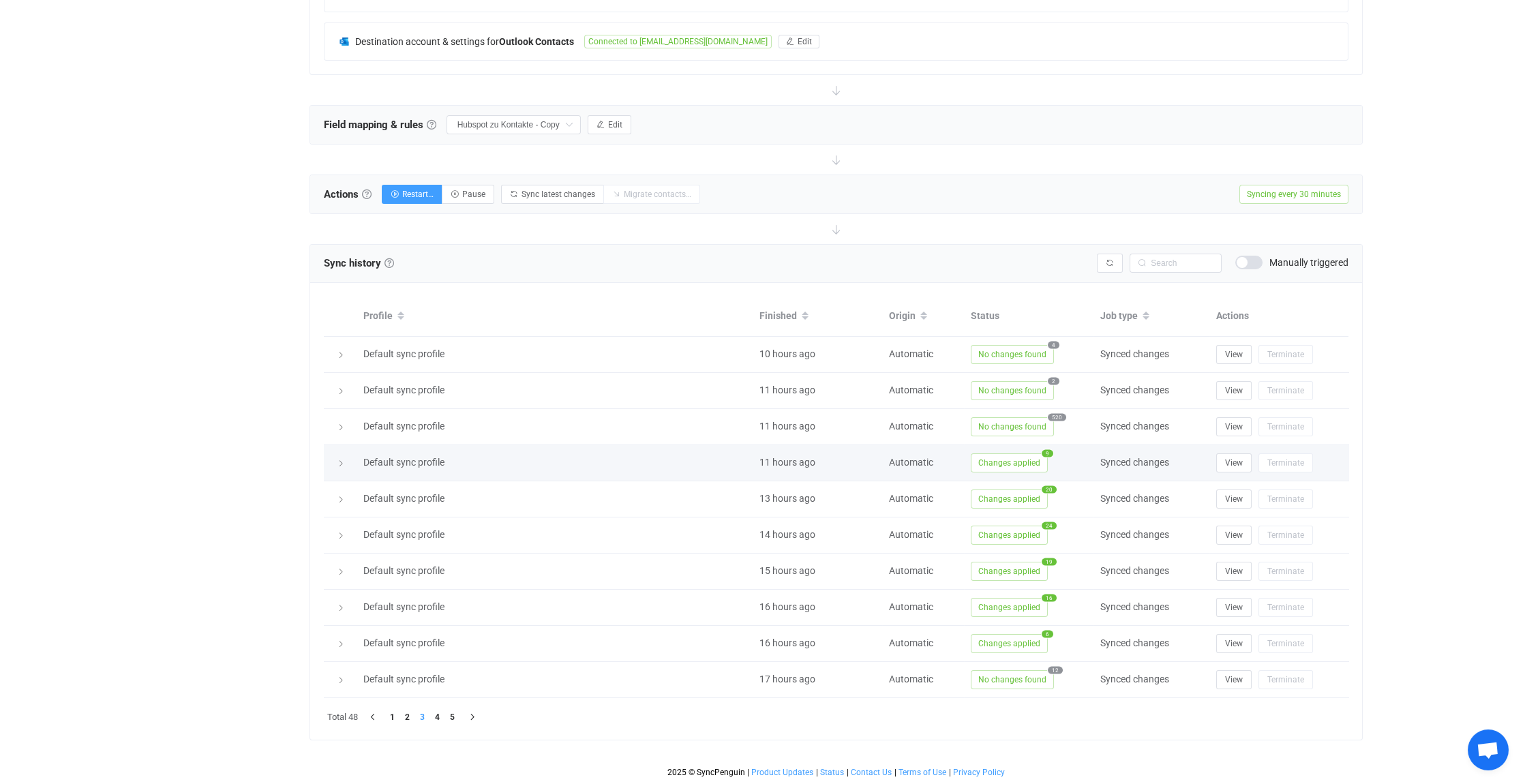
scroll to position [347, 0]
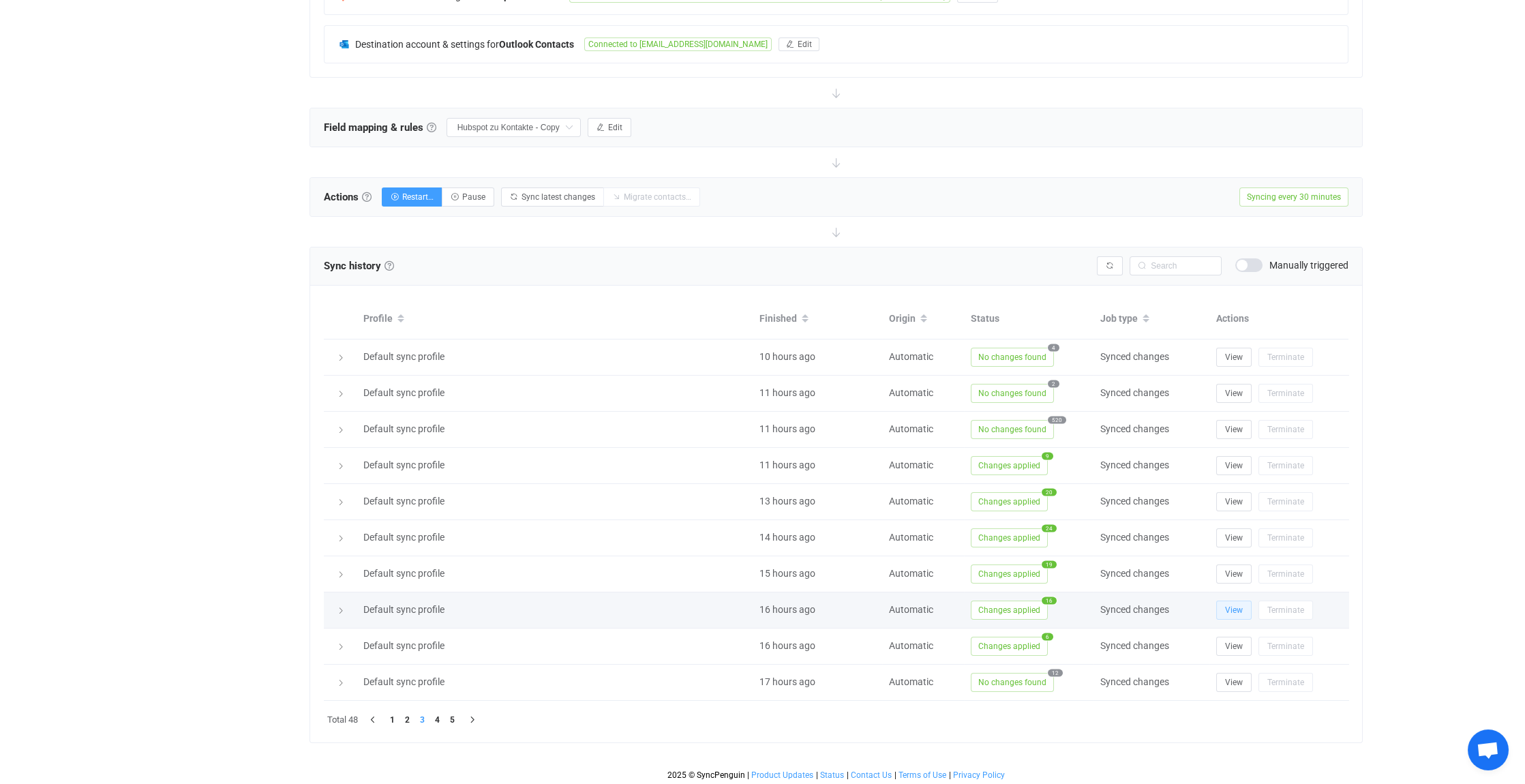
click at [1236, 605] on span "View" at bounding box center [1234, 609] width 17 height 10
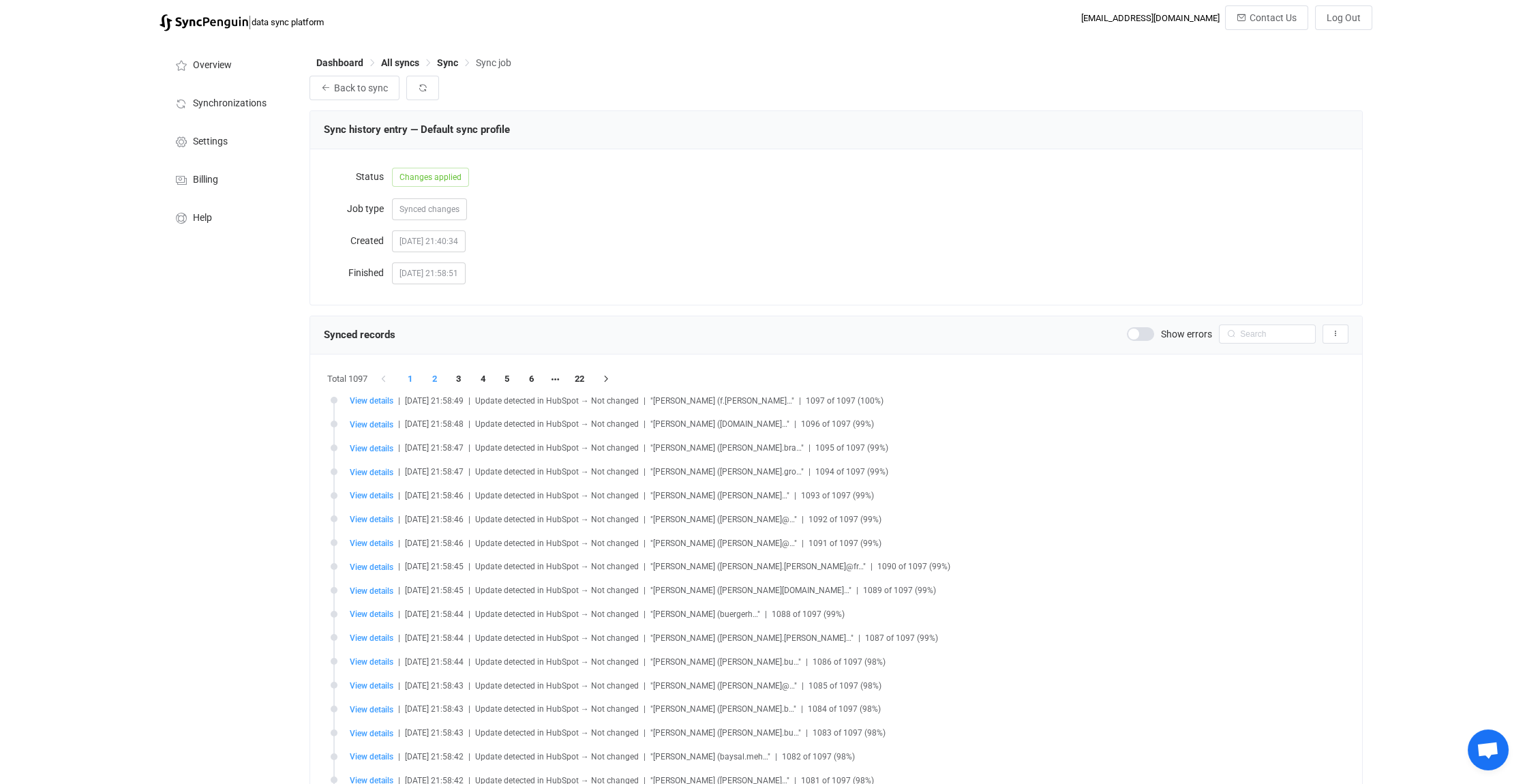
click at [436, 376] on li "2" at bounding box center [435, 379] width 24 height 19
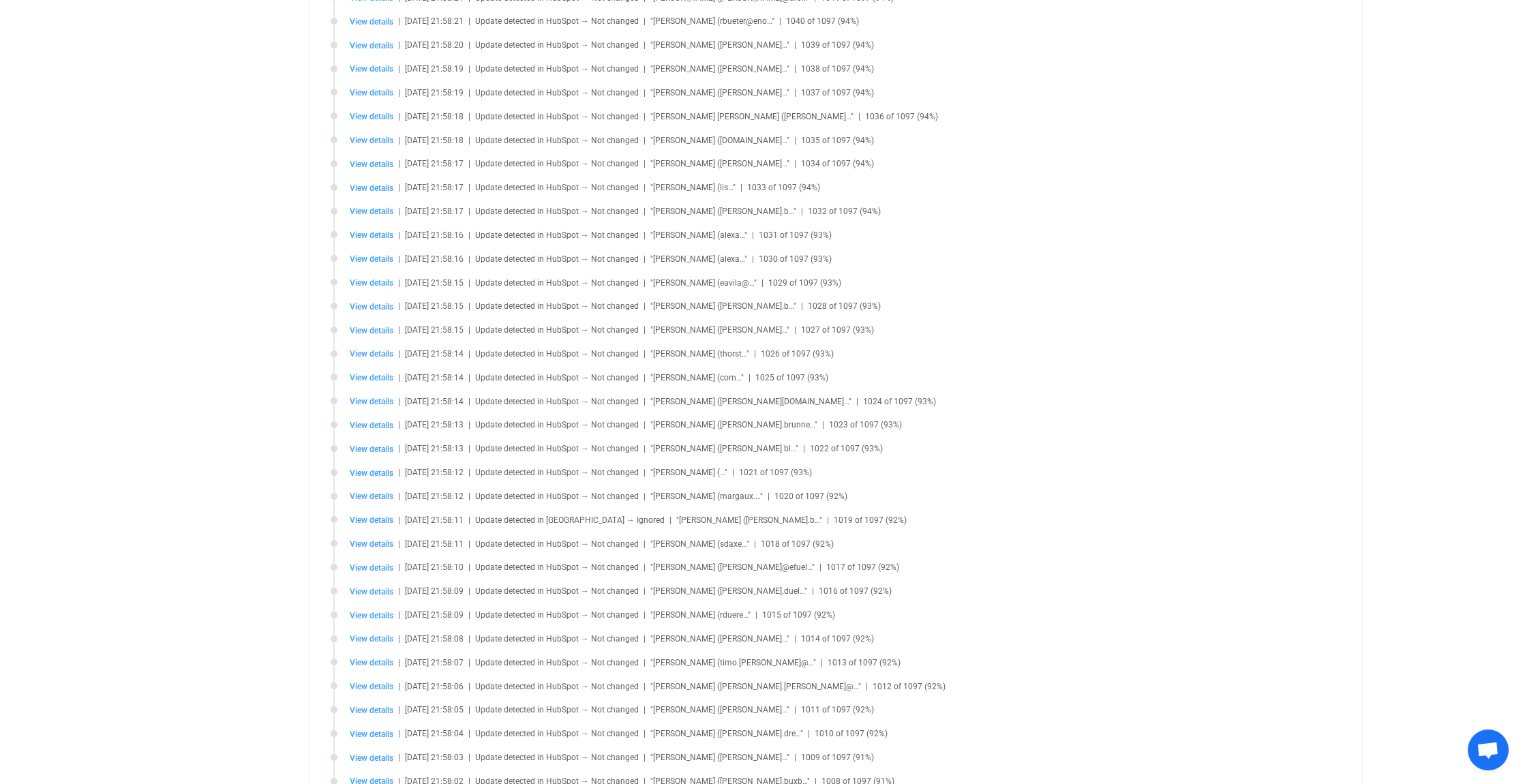
scroll to position [204, 0]
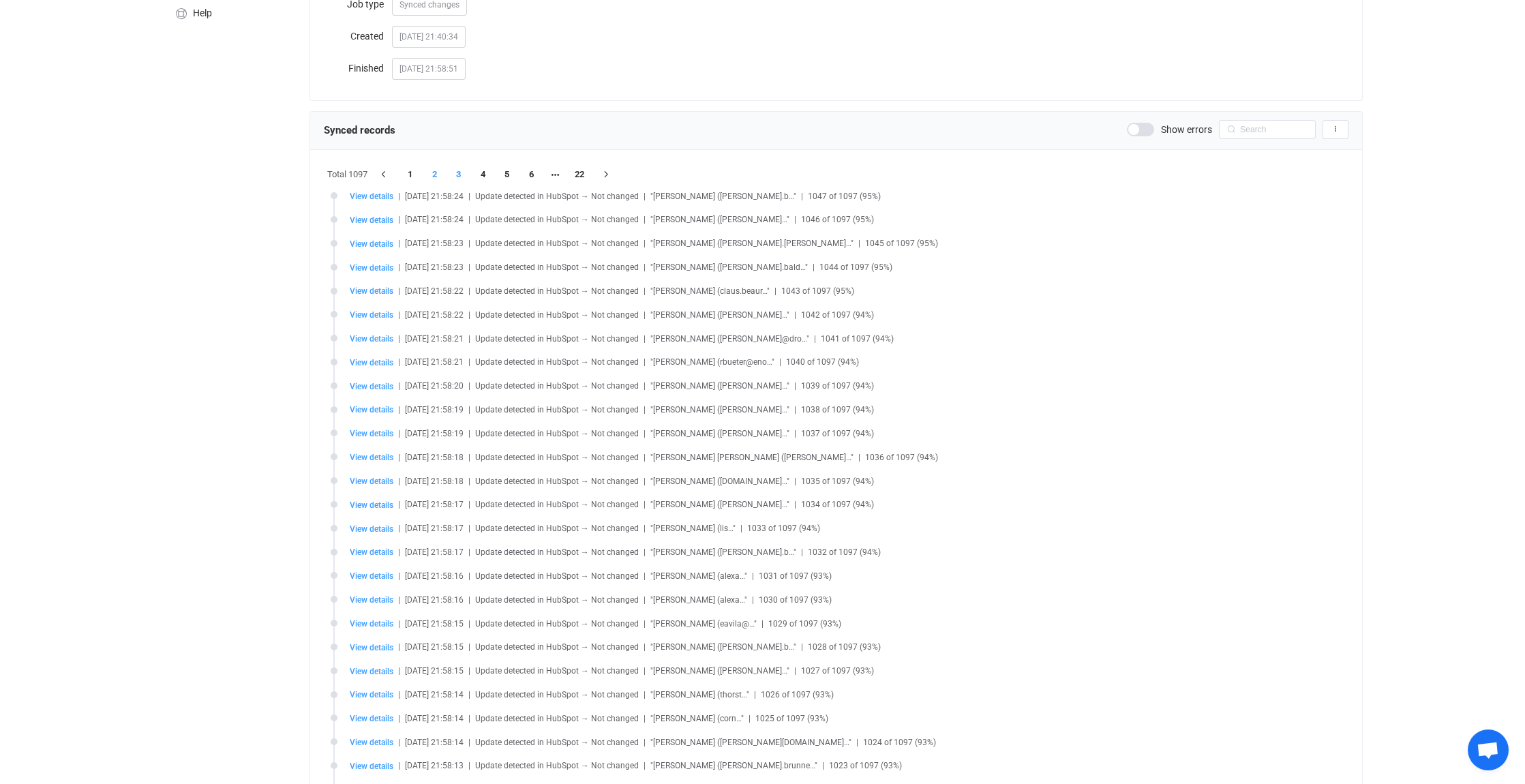
click at [464, 174] on li "3" at bounding box center [459, 175] width 24 height 19
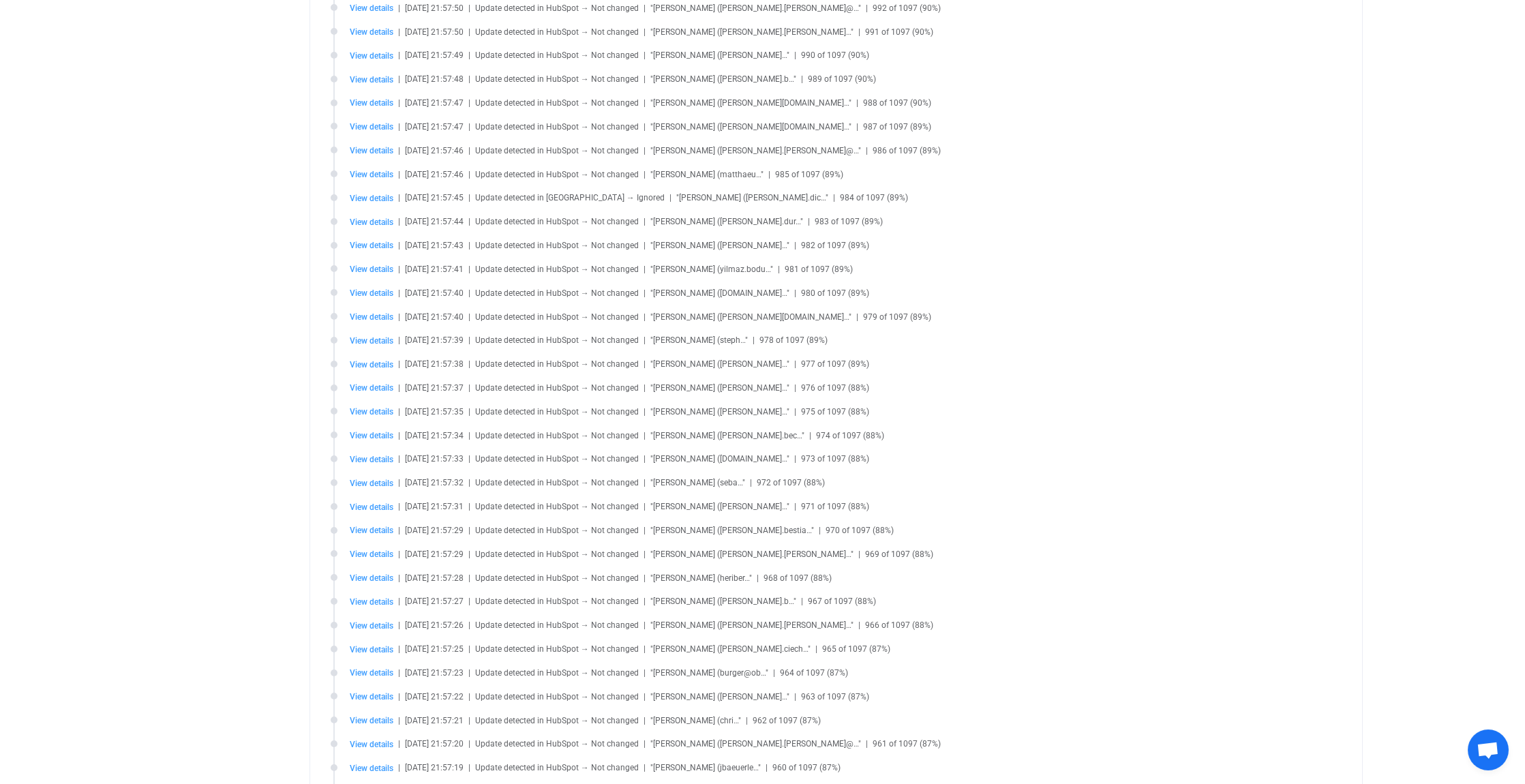
scroll to position [103, 0]
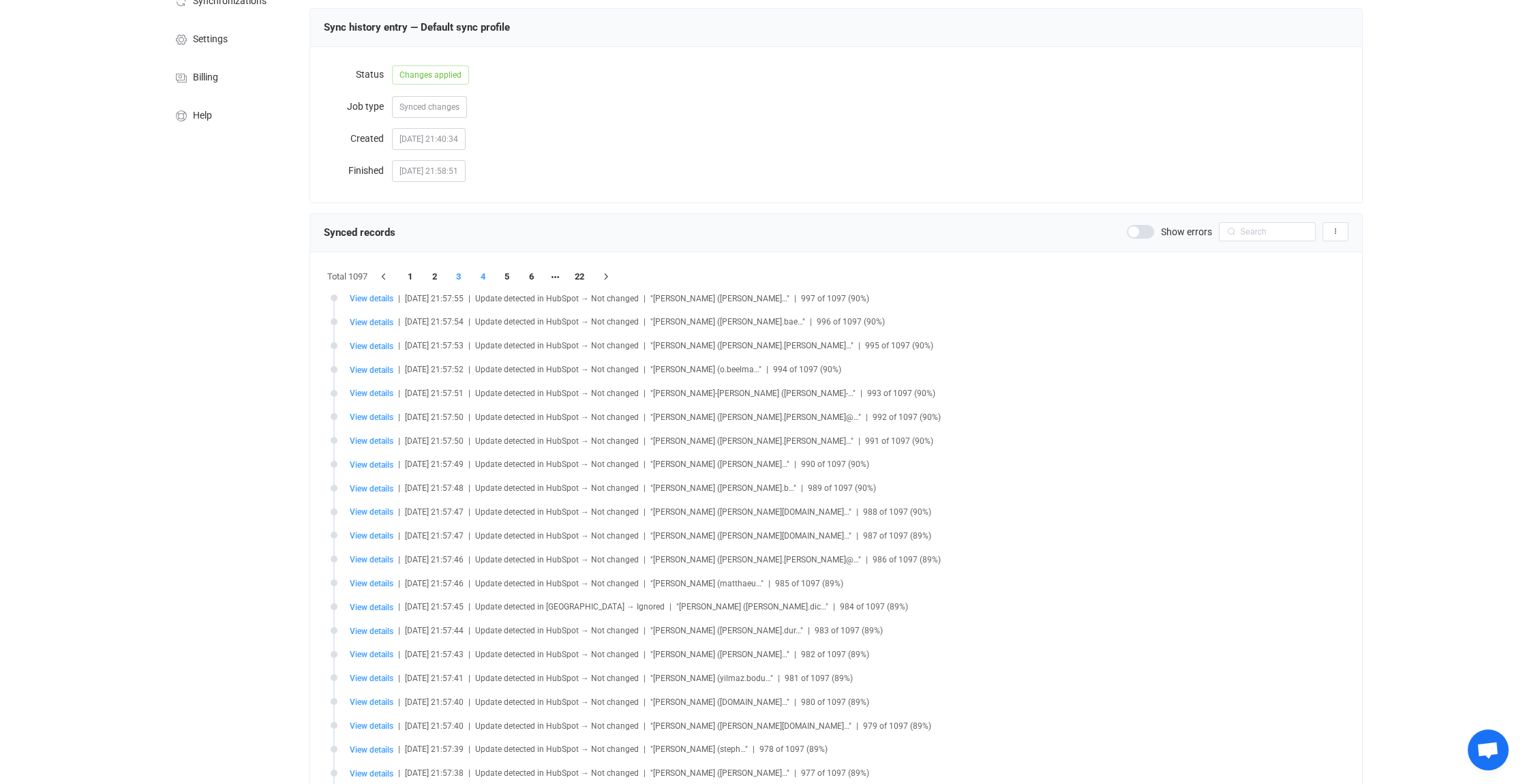
click at [485, 276] on li "4" at bounding box center [483, 276] width 24 height 19
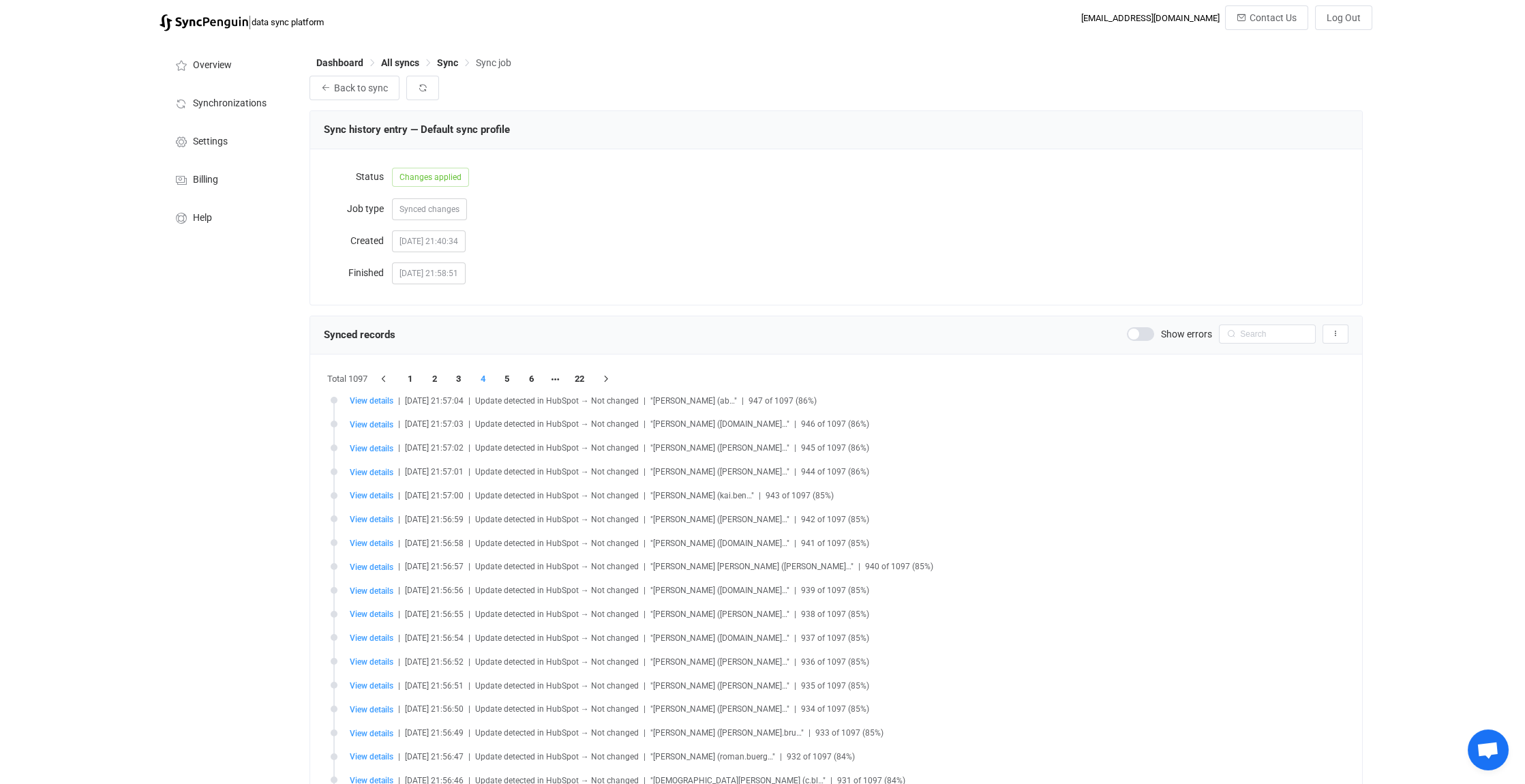
scroll to position [0, 0]
click at [444, 65] on span "Sync" at bounding box center [448, 63] width 21 height 11
